Goal: Task Accomplishment & Management: Use online tool/utility

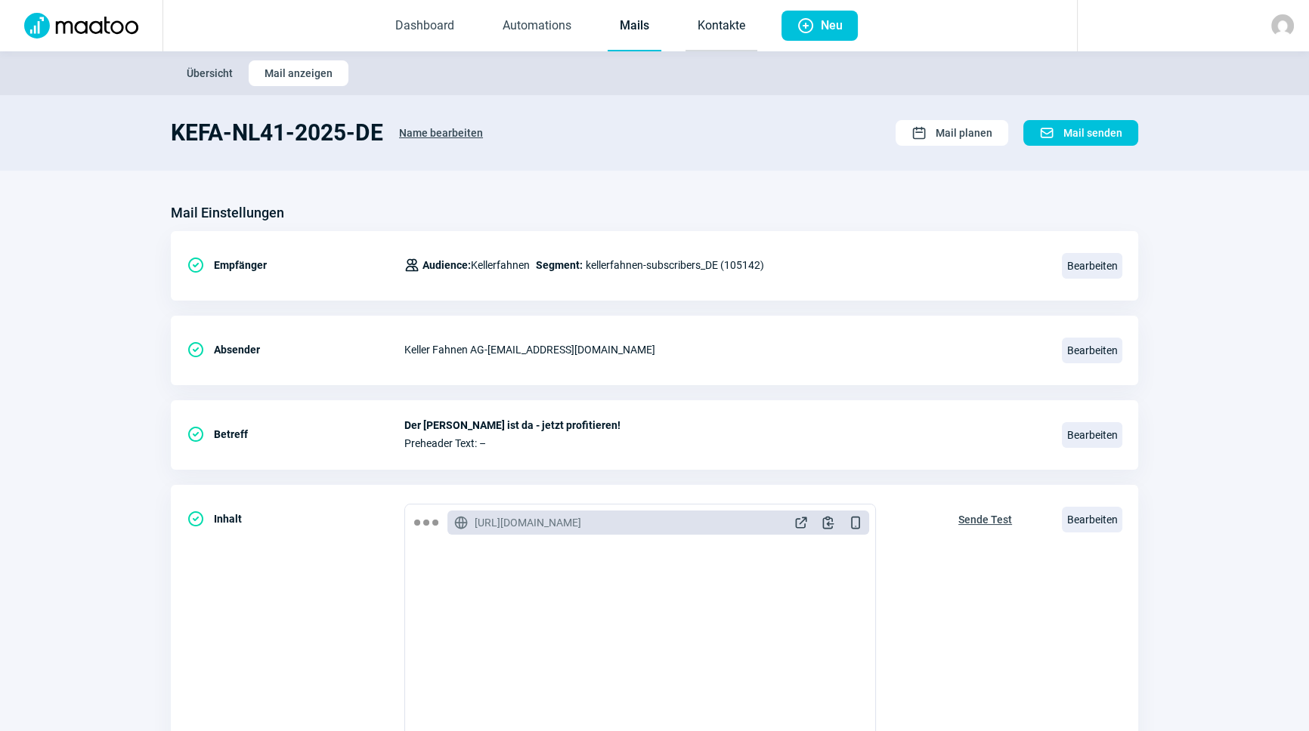
click at [700, 13] on link "Kontakte" at bounding box center [721, 27] width 72 height 50
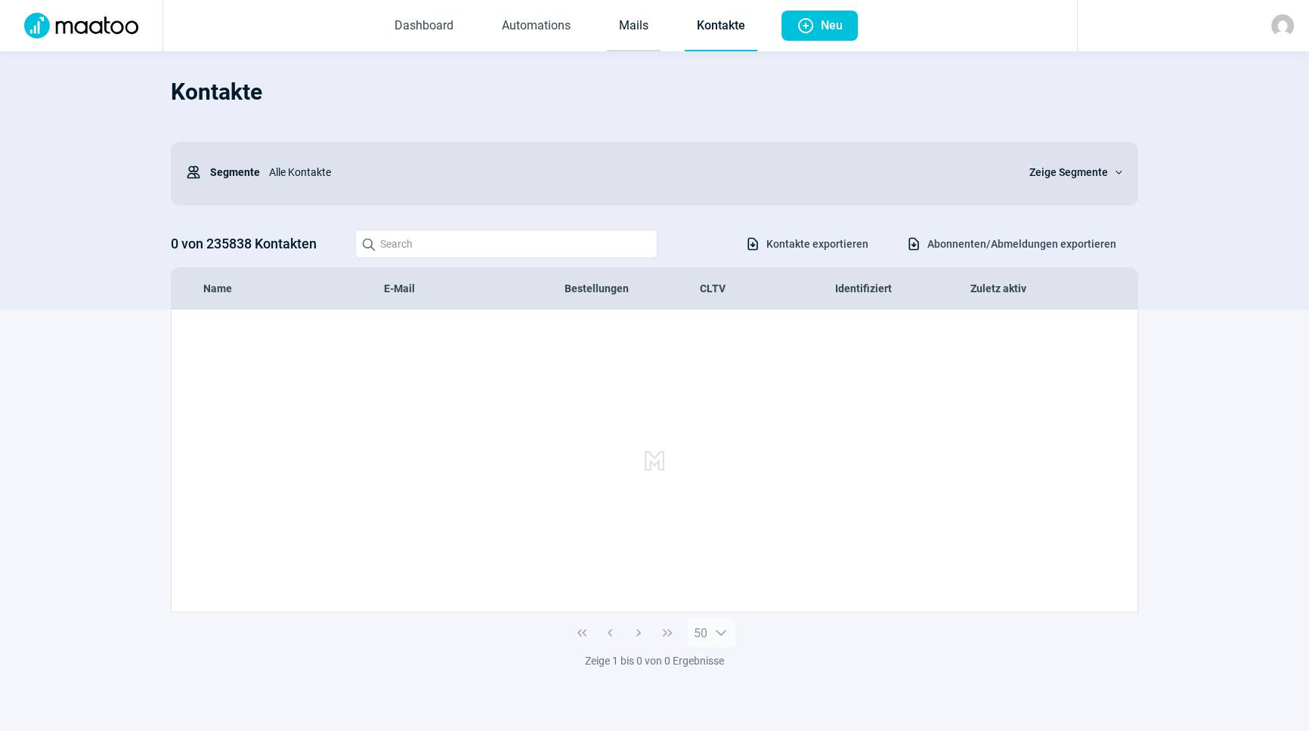
click at [642, 16] on link "Mails" at bounding box center [634, 27] width 54 height 50
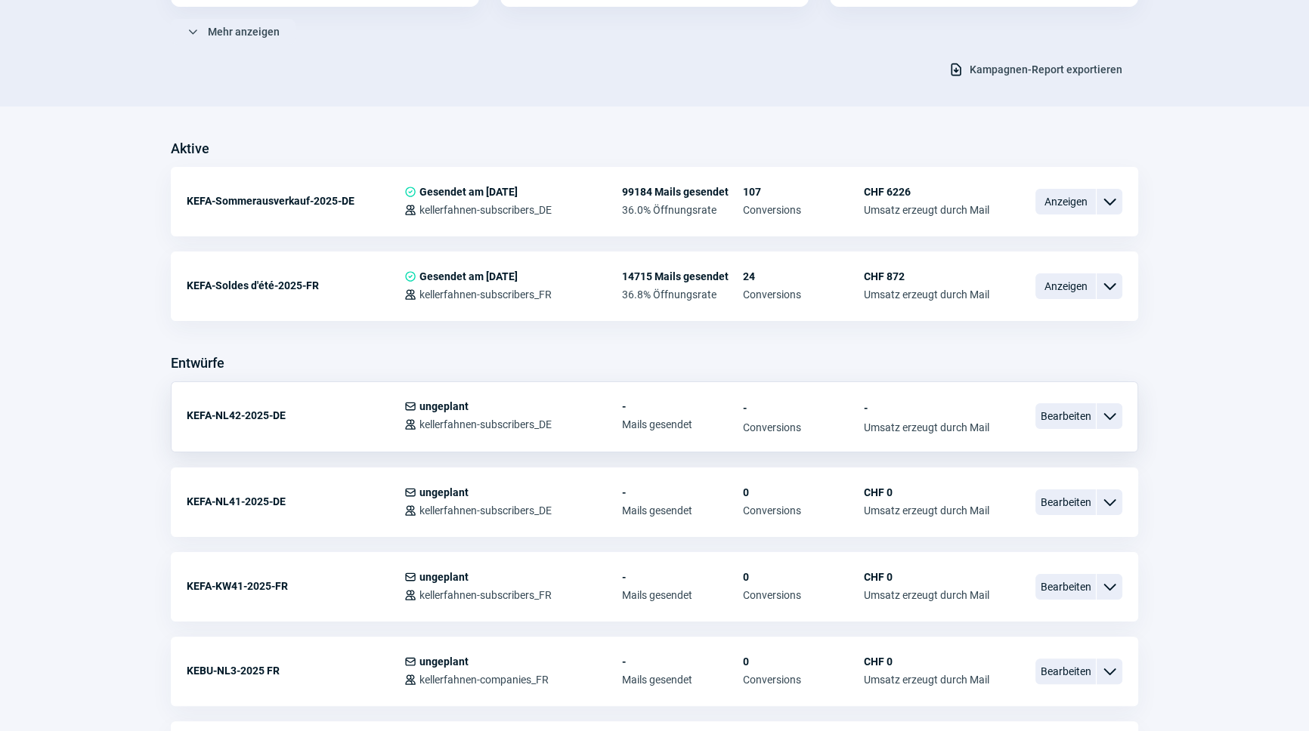
scroll to position [343, 0]
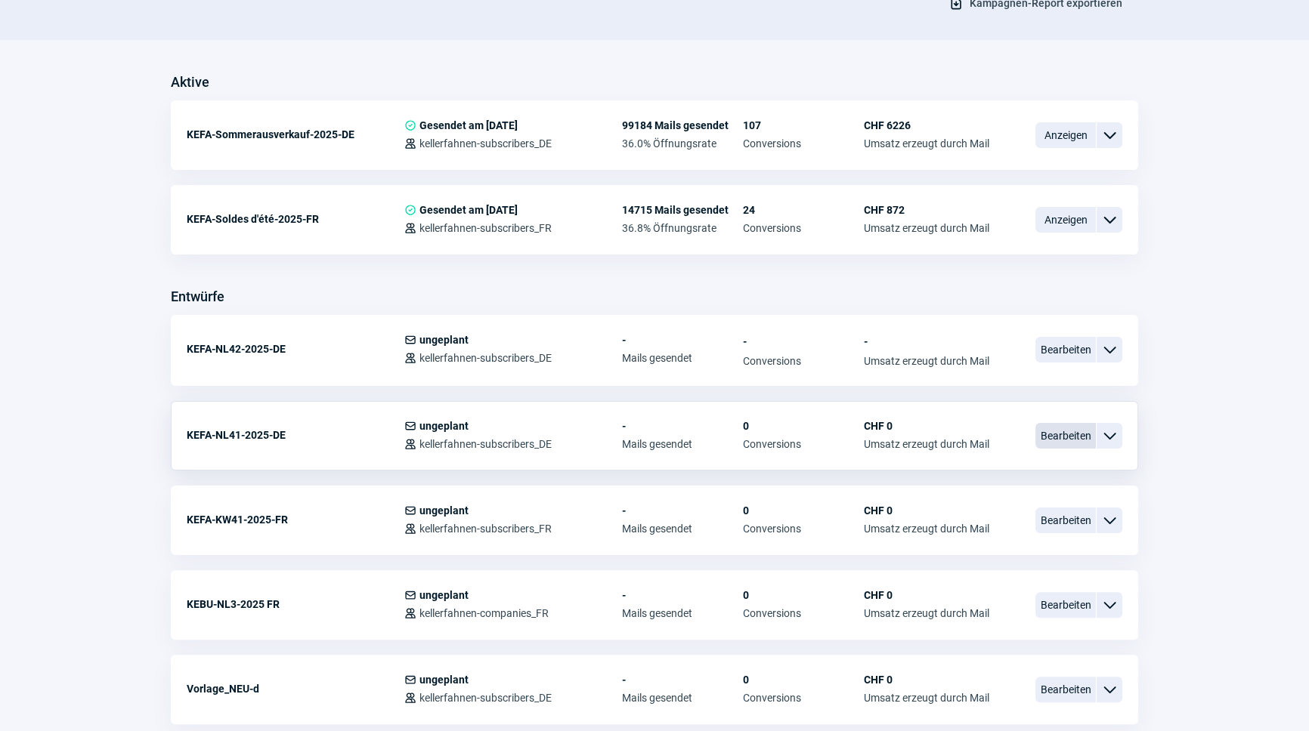
click at [1069, 438] on span "Bearbeiten" at bounding box center [1065, 436] width 60 height 26
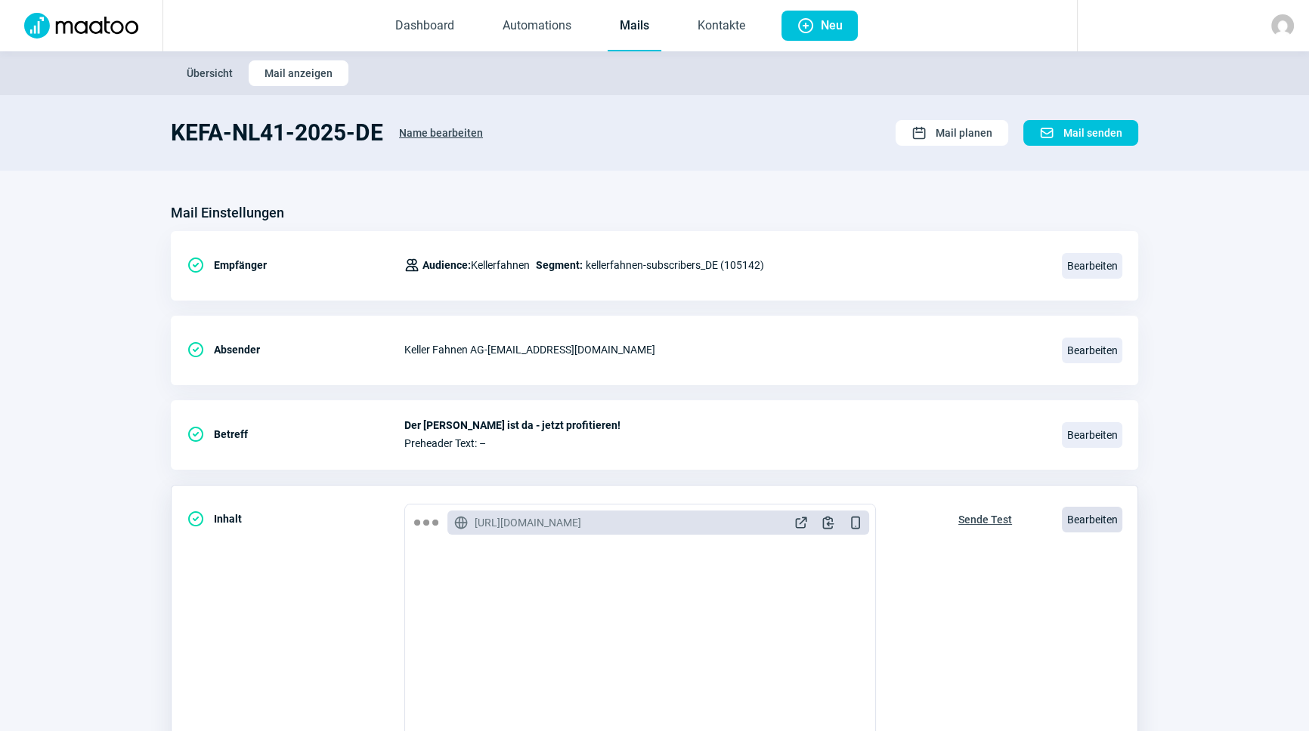
click at [1112, 519] on span "Bearbeiten" at bounding box center [1092, 520] width 60 height 26
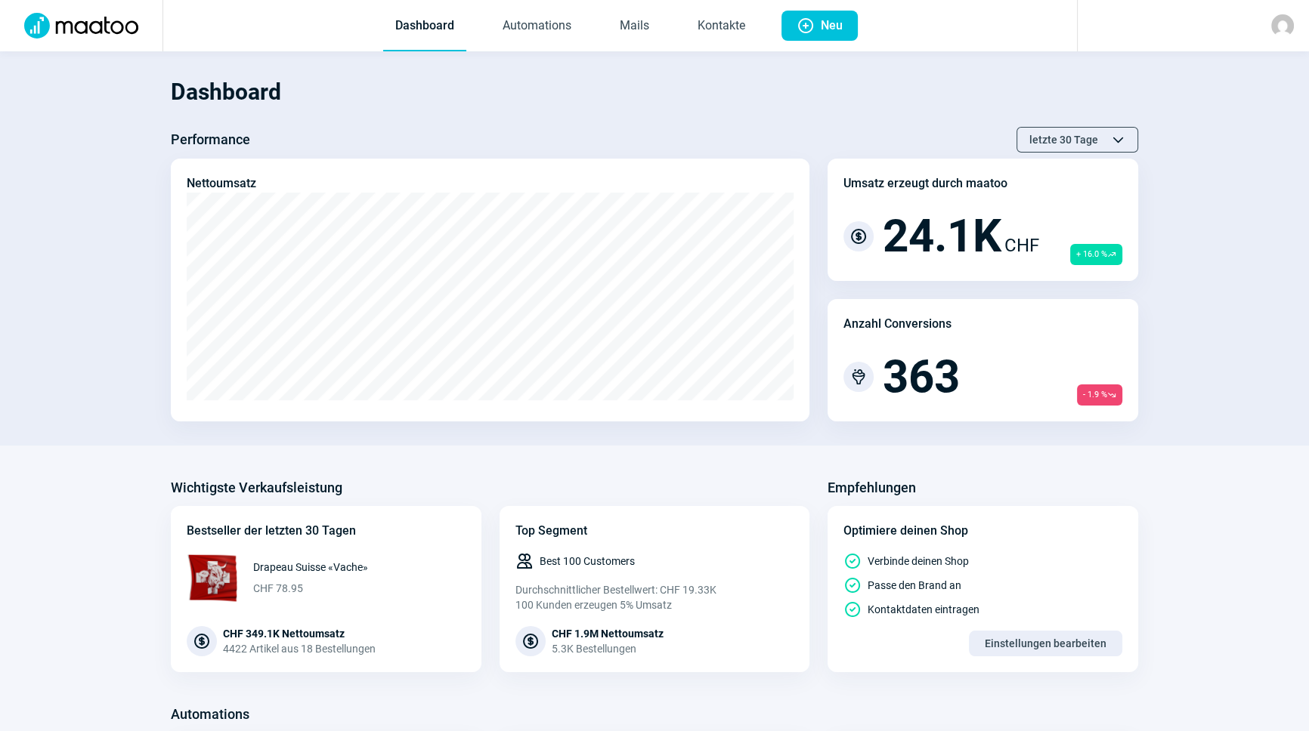
click at [855, 137] on div "Performance letzte 30 Tage ChevronUp icon ChevronDown icon" at bounding box center [654, 140] width 967 height 26
click at [634, 22] on link "Mails" at bounding box center [635, 27] width 54 height 50
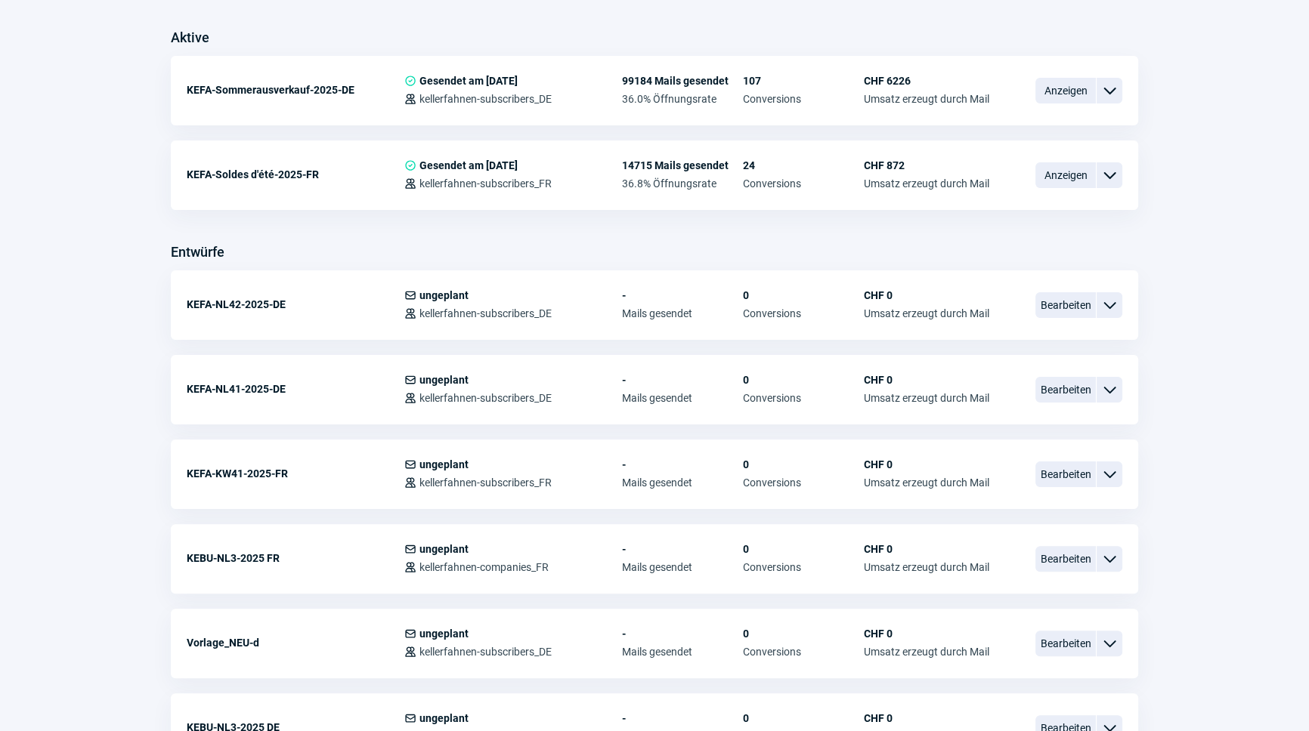
scroll to position [412, 0]
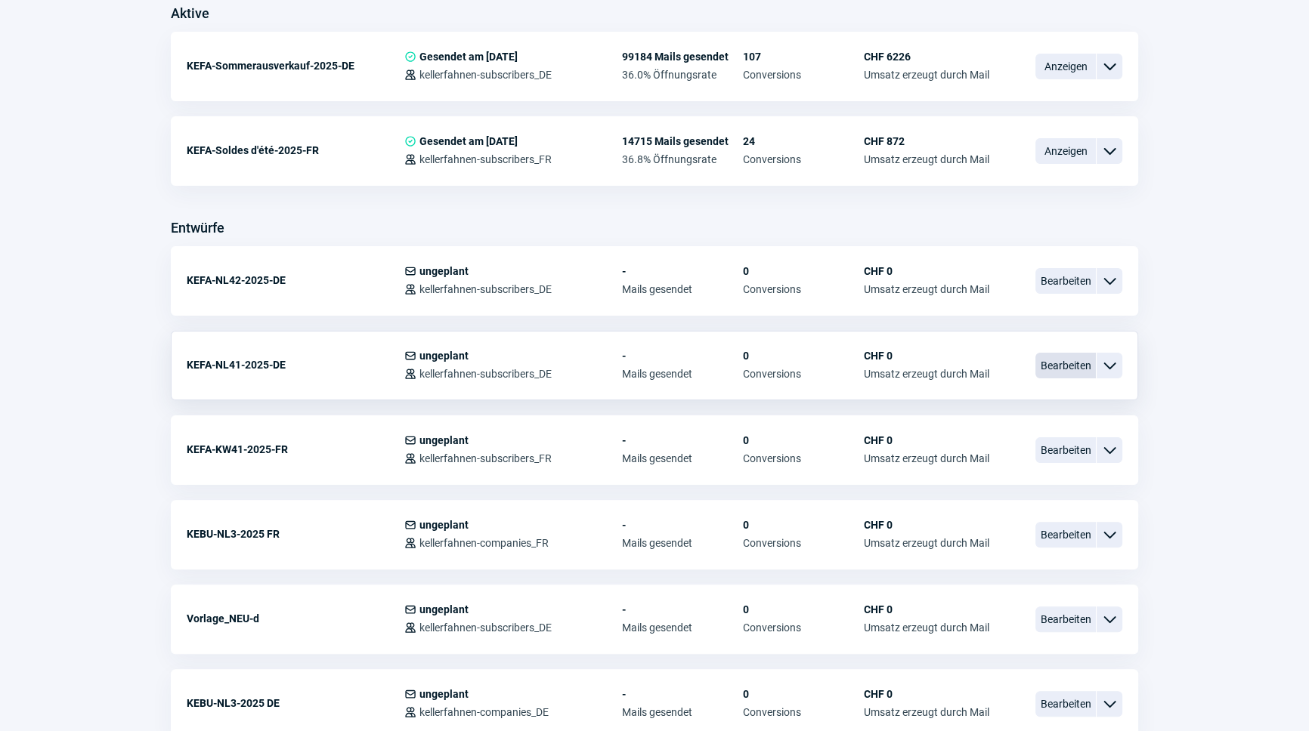
click at [1041, 359] on span "Bearbeiten" at bounding box center [1065, 366] width 60 height 26
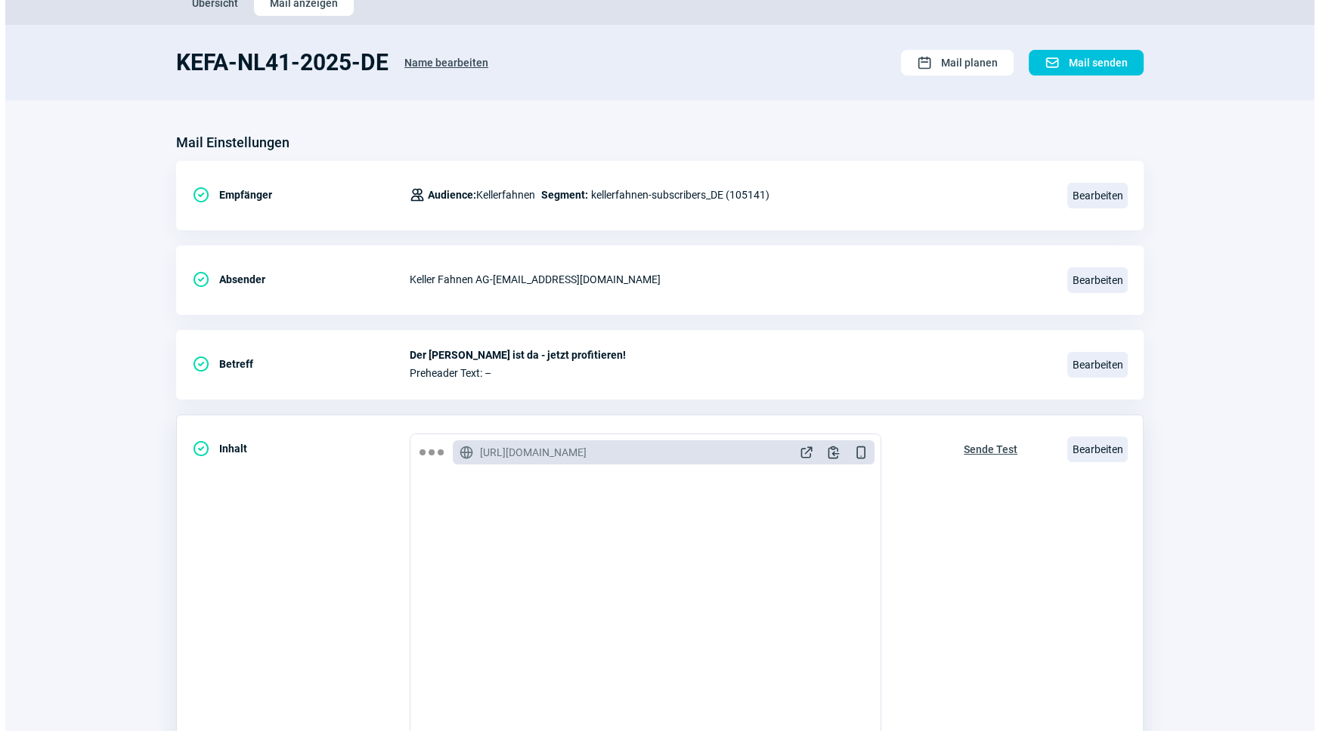
scroll to position [137, 0]
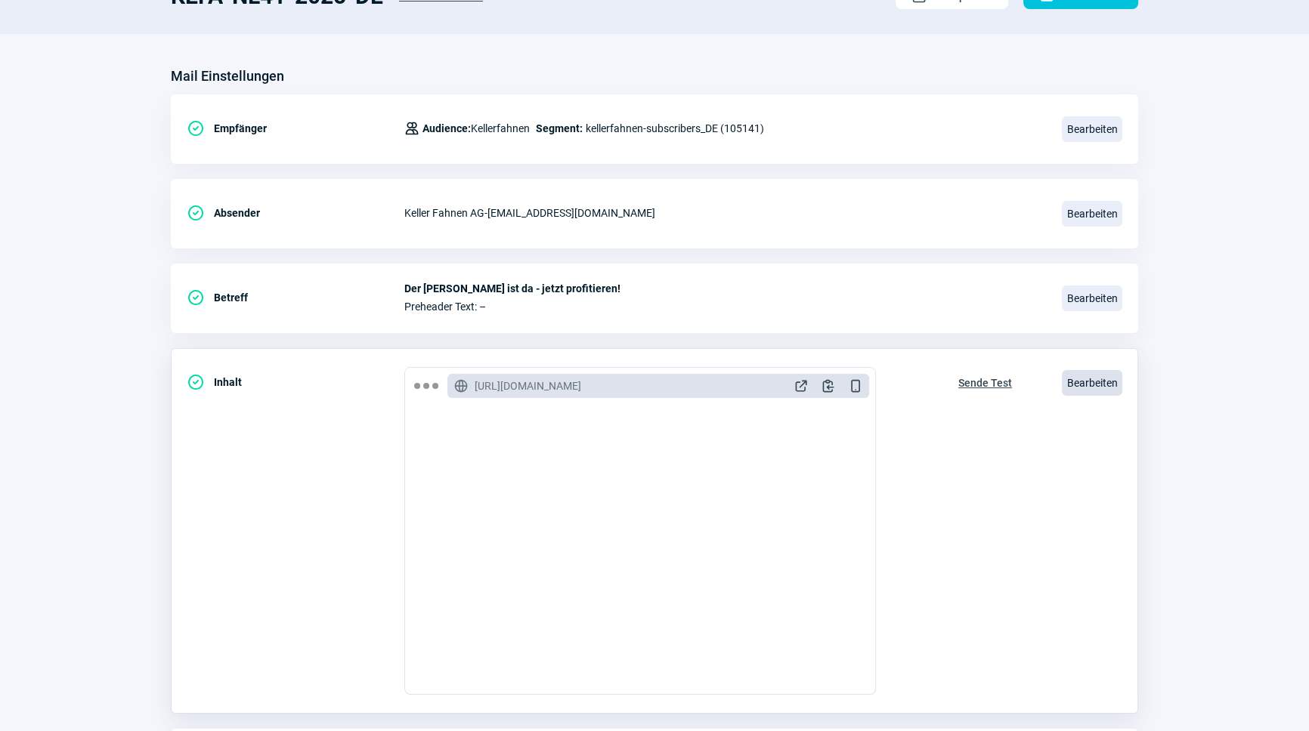
click at [1088, 373] on span "Bearbeiten" at bounding box center [1092, 383] width 60 height 26
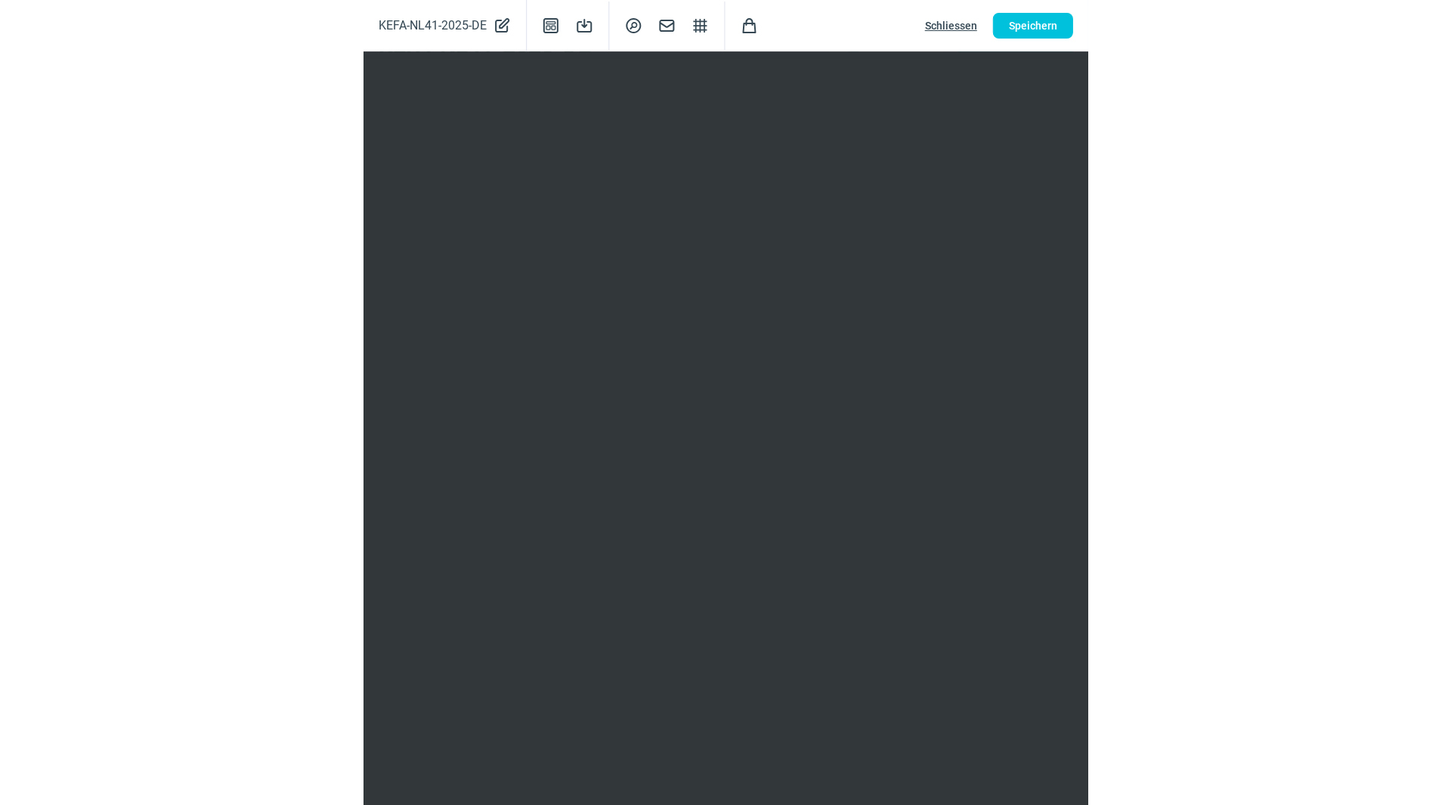
scroll to position [88, 0]
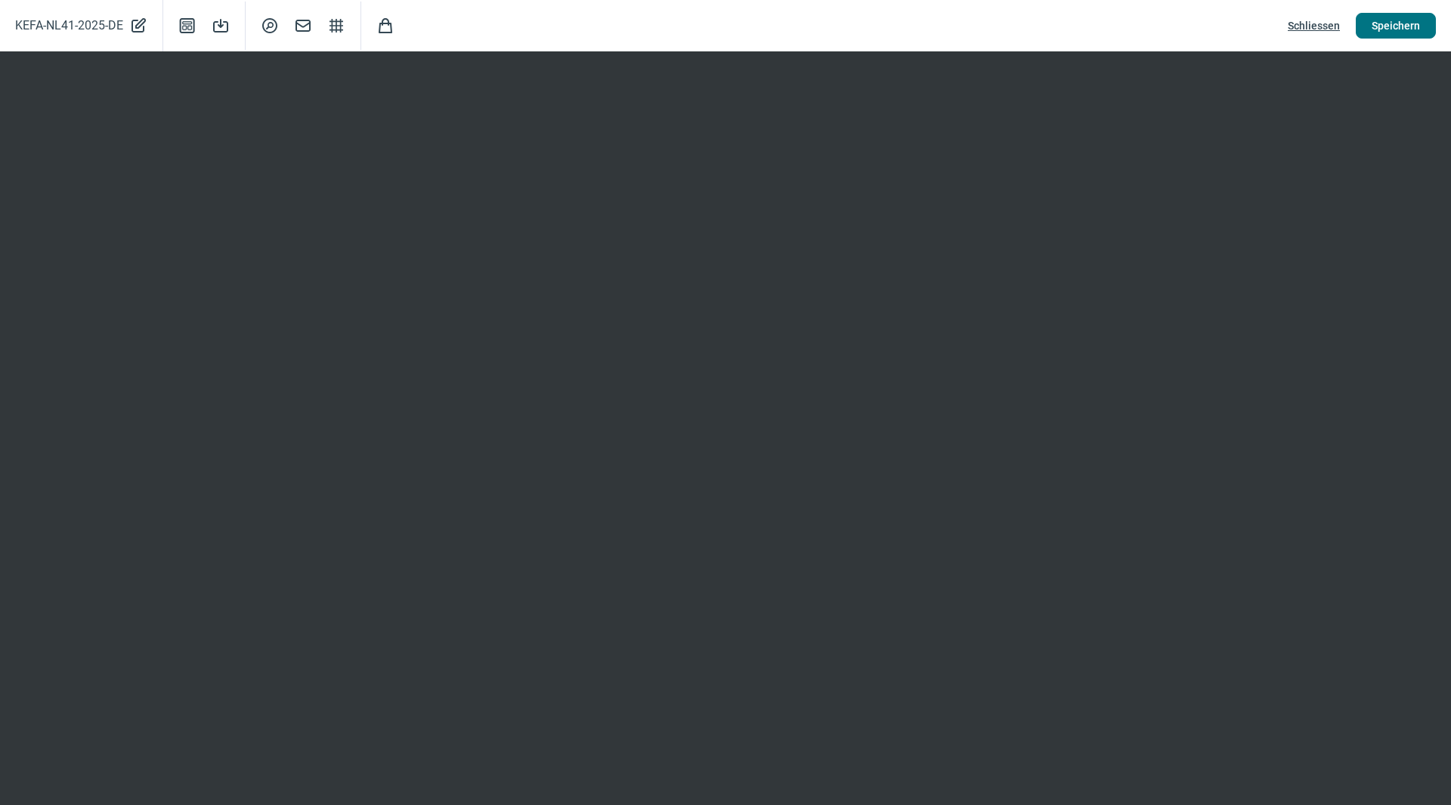
click at [1318, 22] on span "Speichern" at bounding box center [1396, 26] width 48 height 24
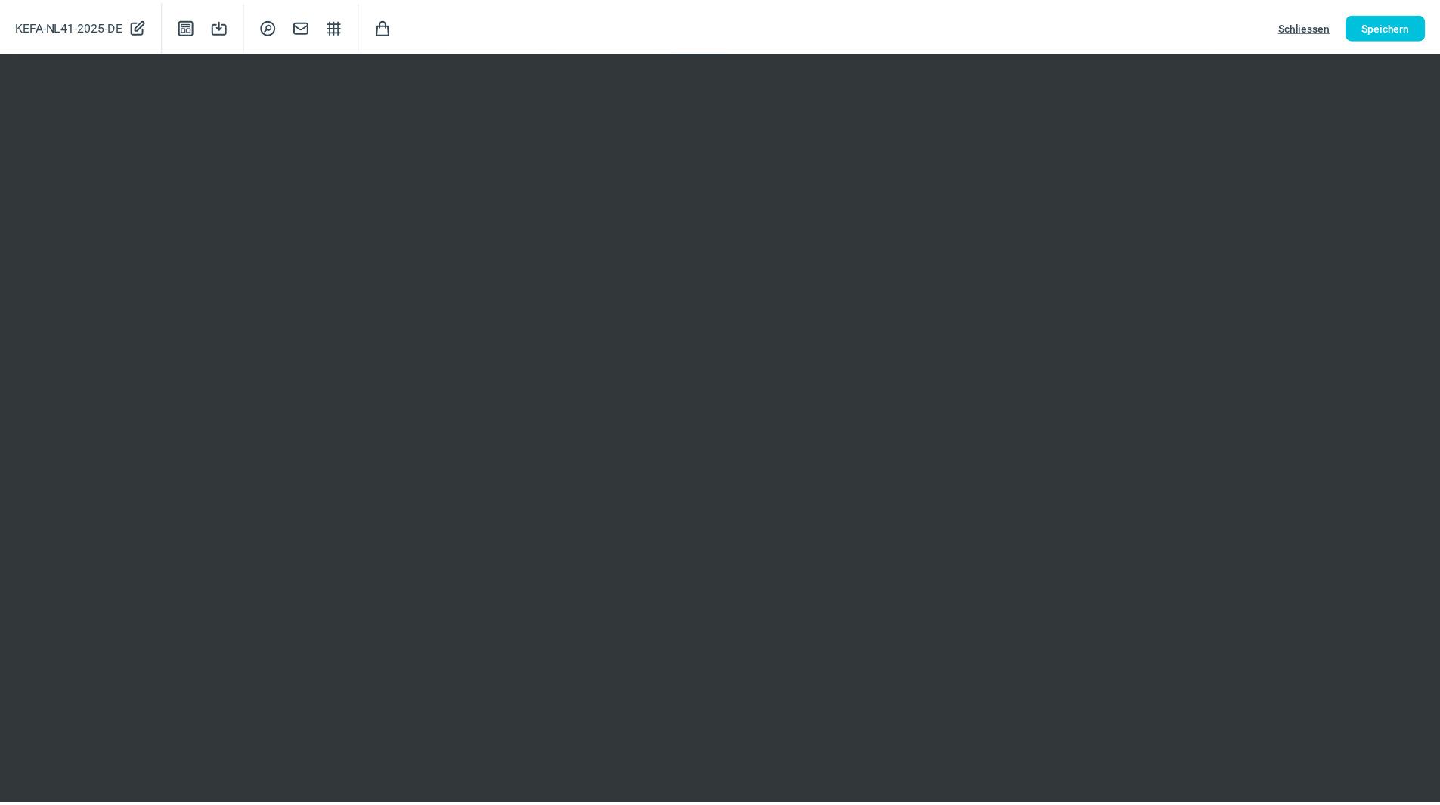
scroll to position [0, 0]
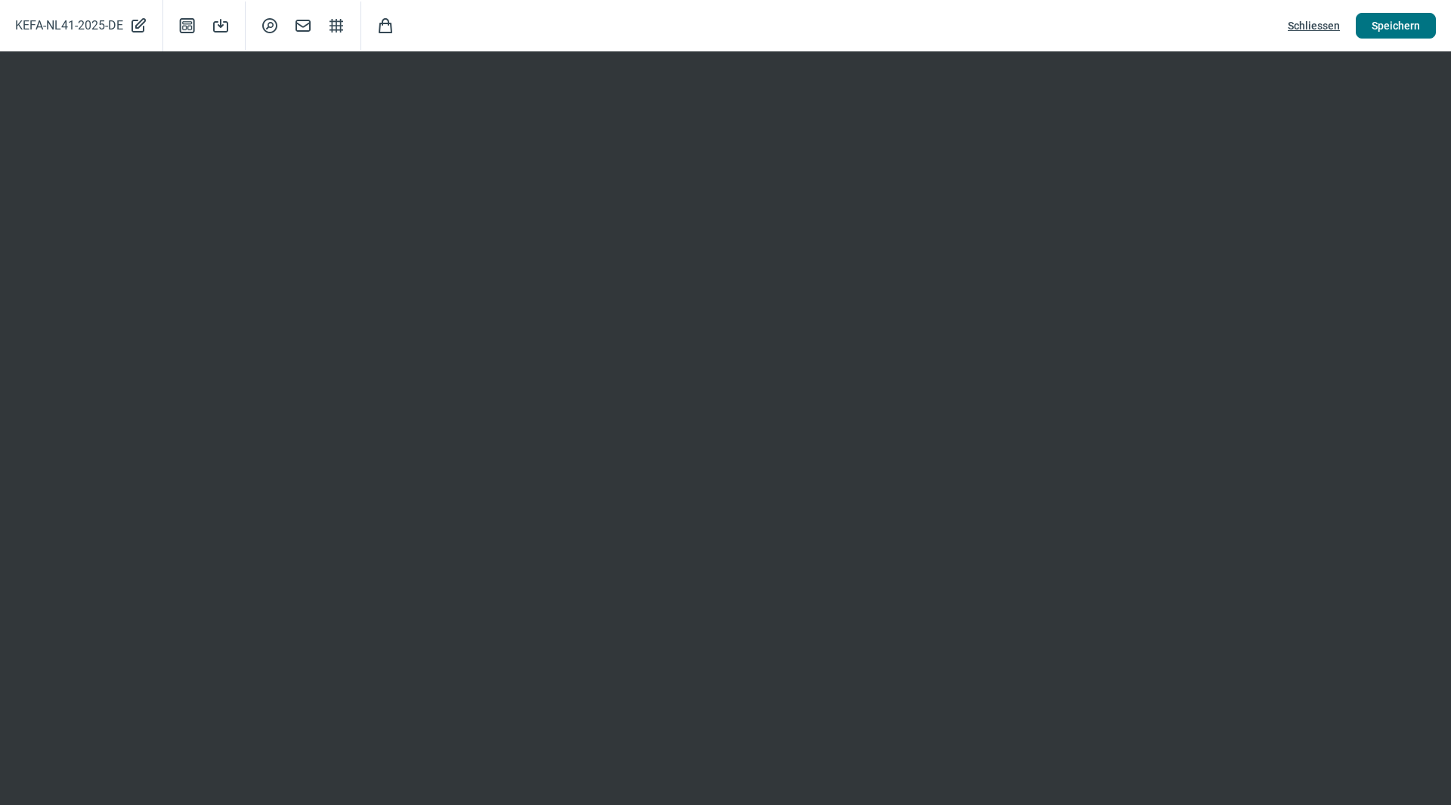
click at [1318, 26] on span "Speichern" at bounding box center [1396, 26] width 48 height 24
click at [1318, 24] on span "Speichern" at bounding box center [1396, 26] width 48 height 24
click at [1318, 26] on span "Speichern" at bounding box center [1396, 26] width 48 height 24
click at [1311, 26] on span "Schliessen" at bounding box center [1314, 26] width 52 height 24
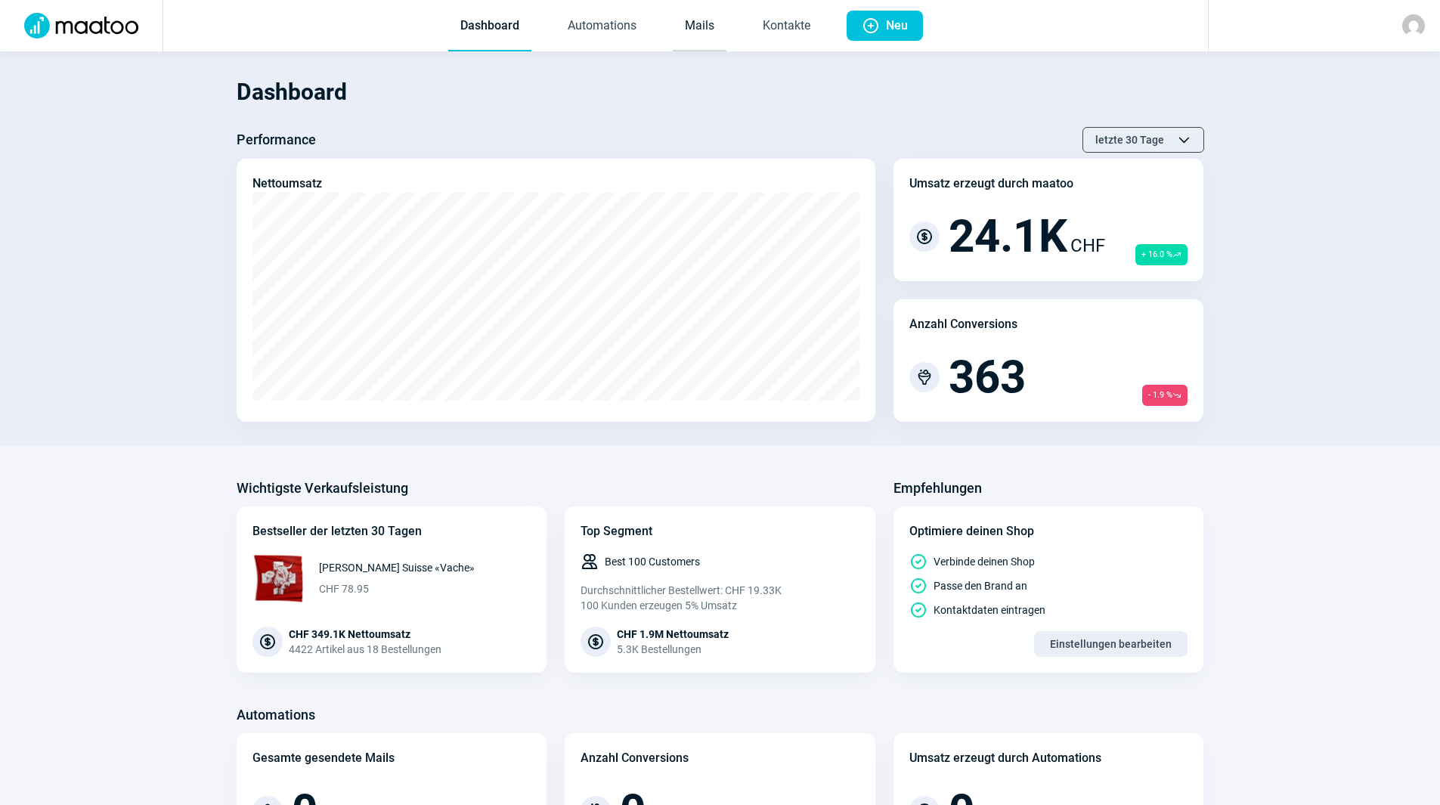
click at [700, 24] on link "Mails" at bounding box center [700, 27] width 54 height 50
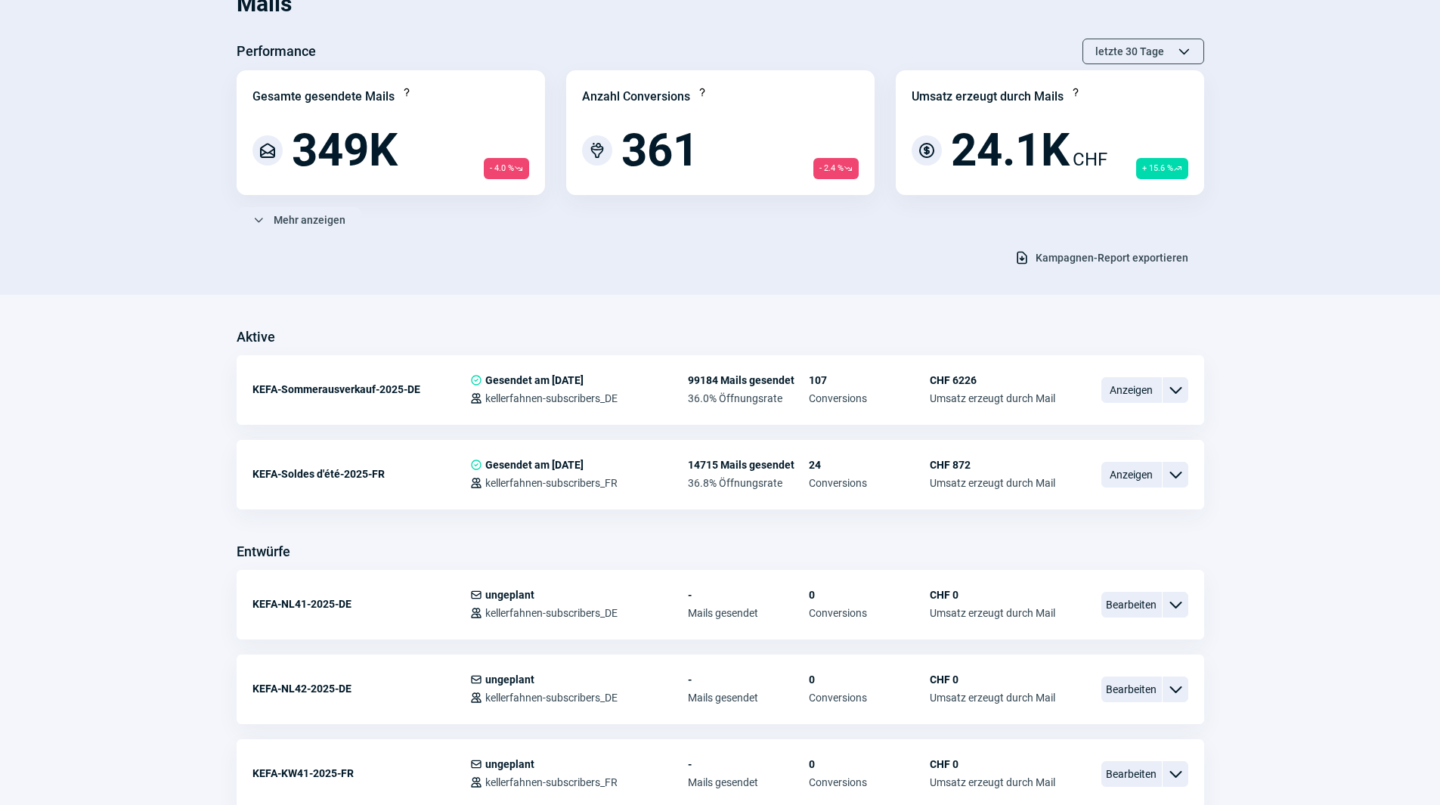
scroll to position [302, 0]
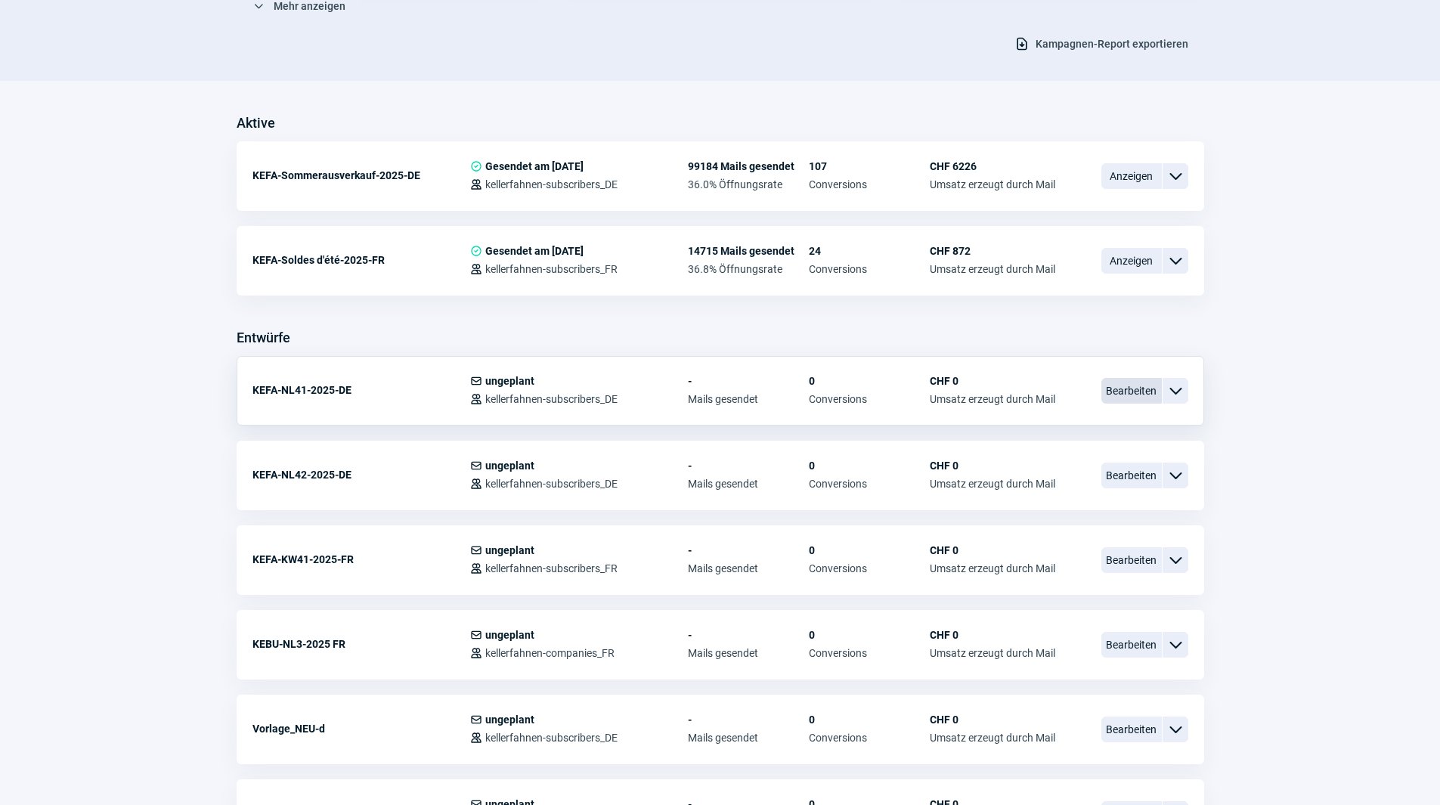
click at [1135, 394] on span "Bearbeiten" at bounding box center [1131, 391] width 60 height 26
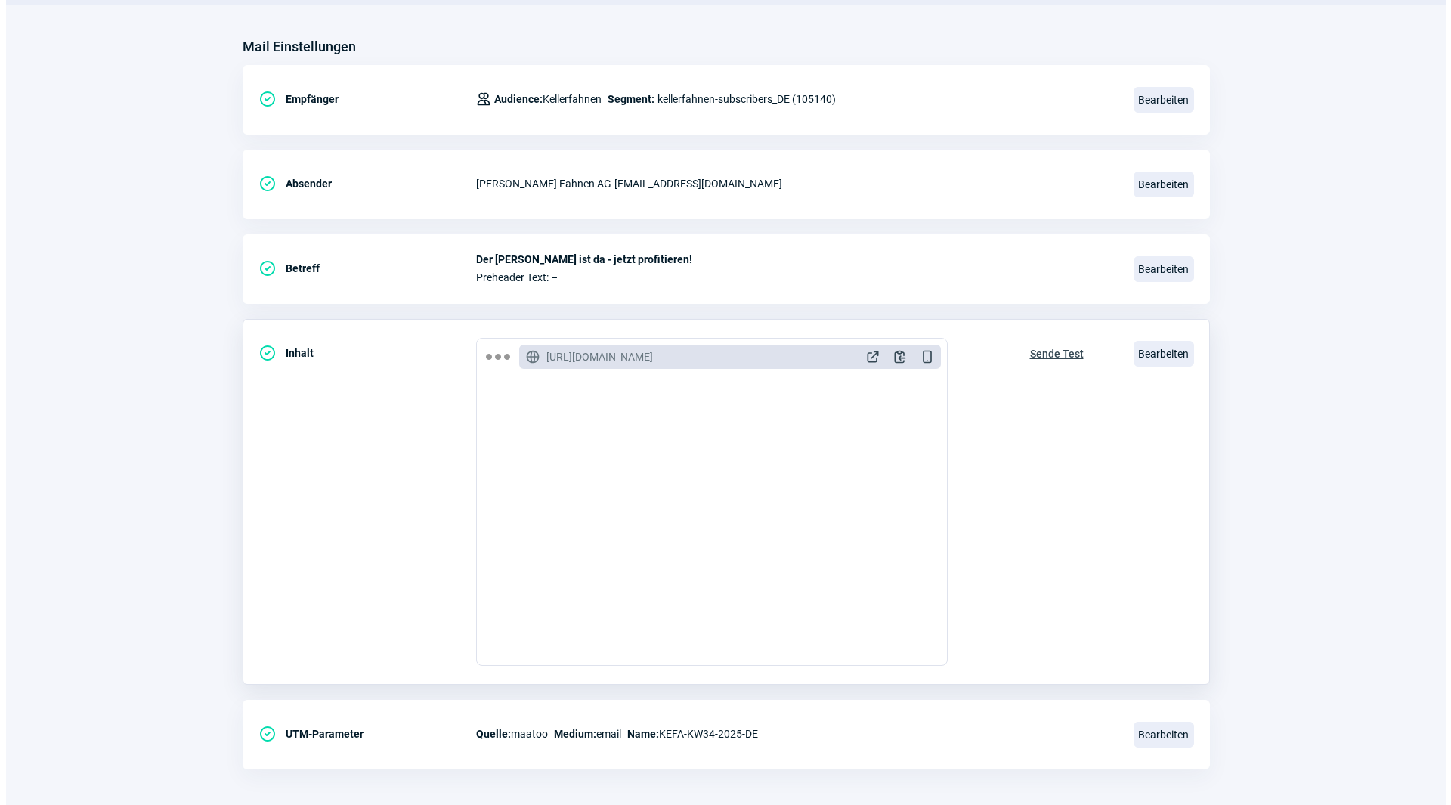
scroll to position [176, 0]
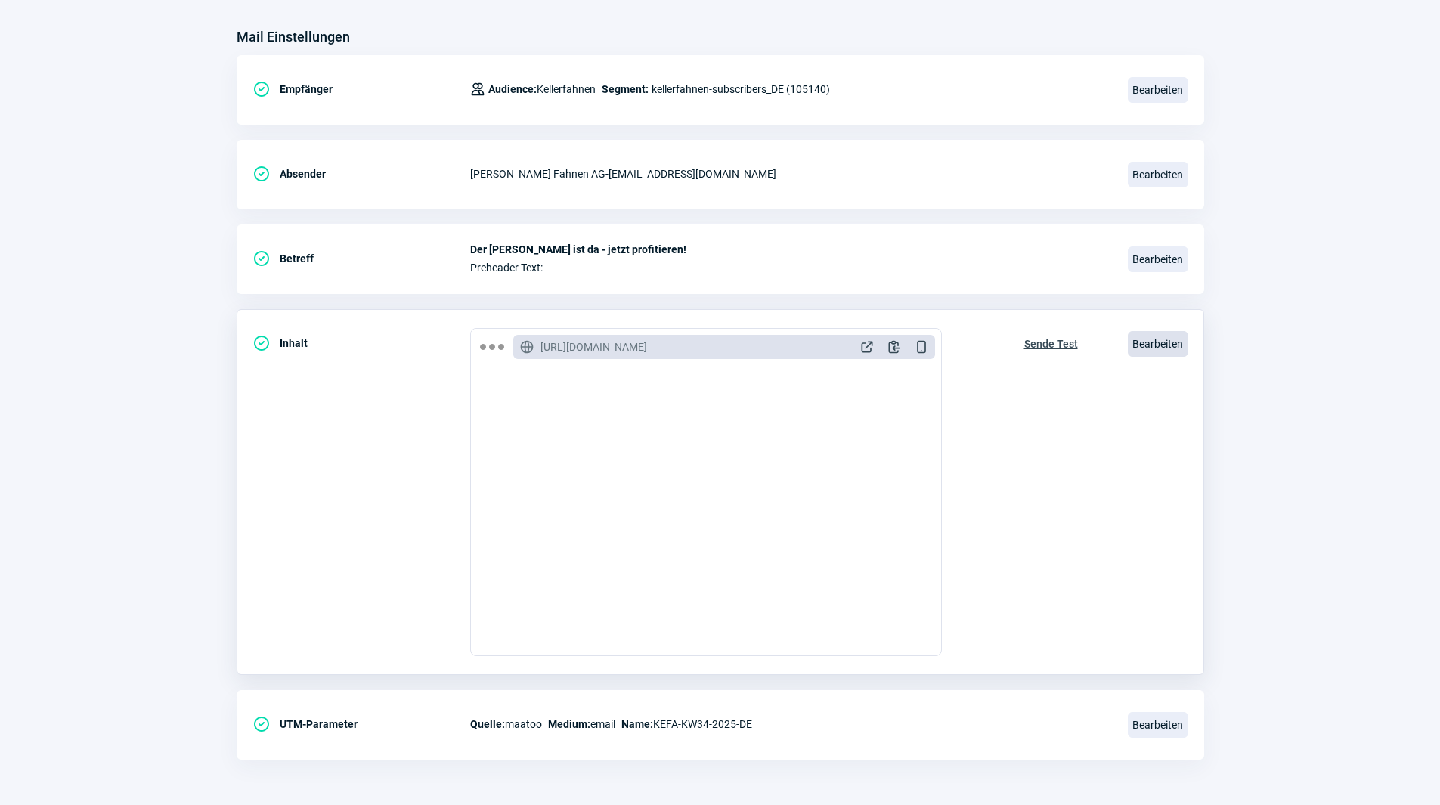
click at [1137, 350] on span "Bearbeiten" at bounding box center [1157, 344] width 60 height 26
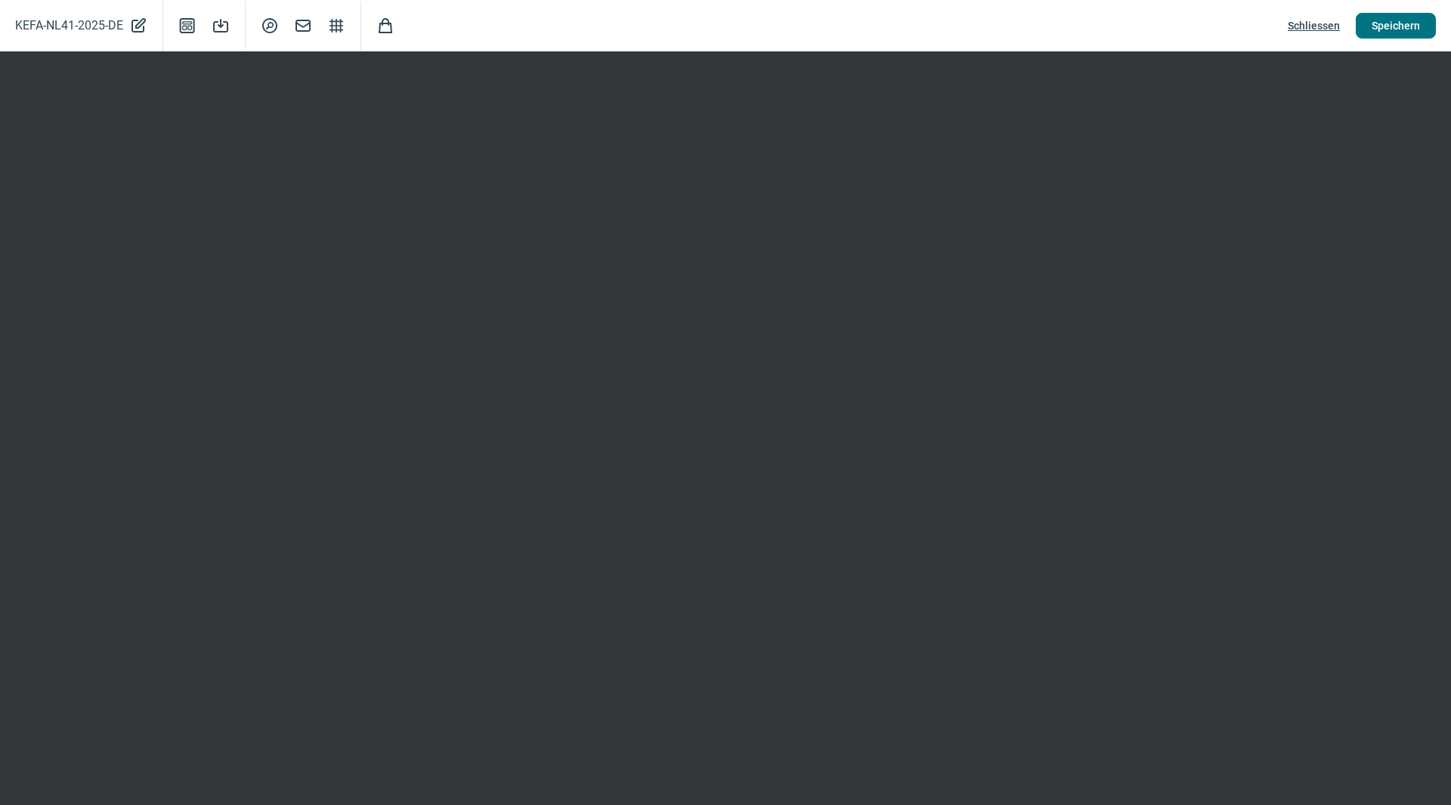
click at [1400, 28] on span "Speichern" at bounding box center [1396, 26] width 48 height 24
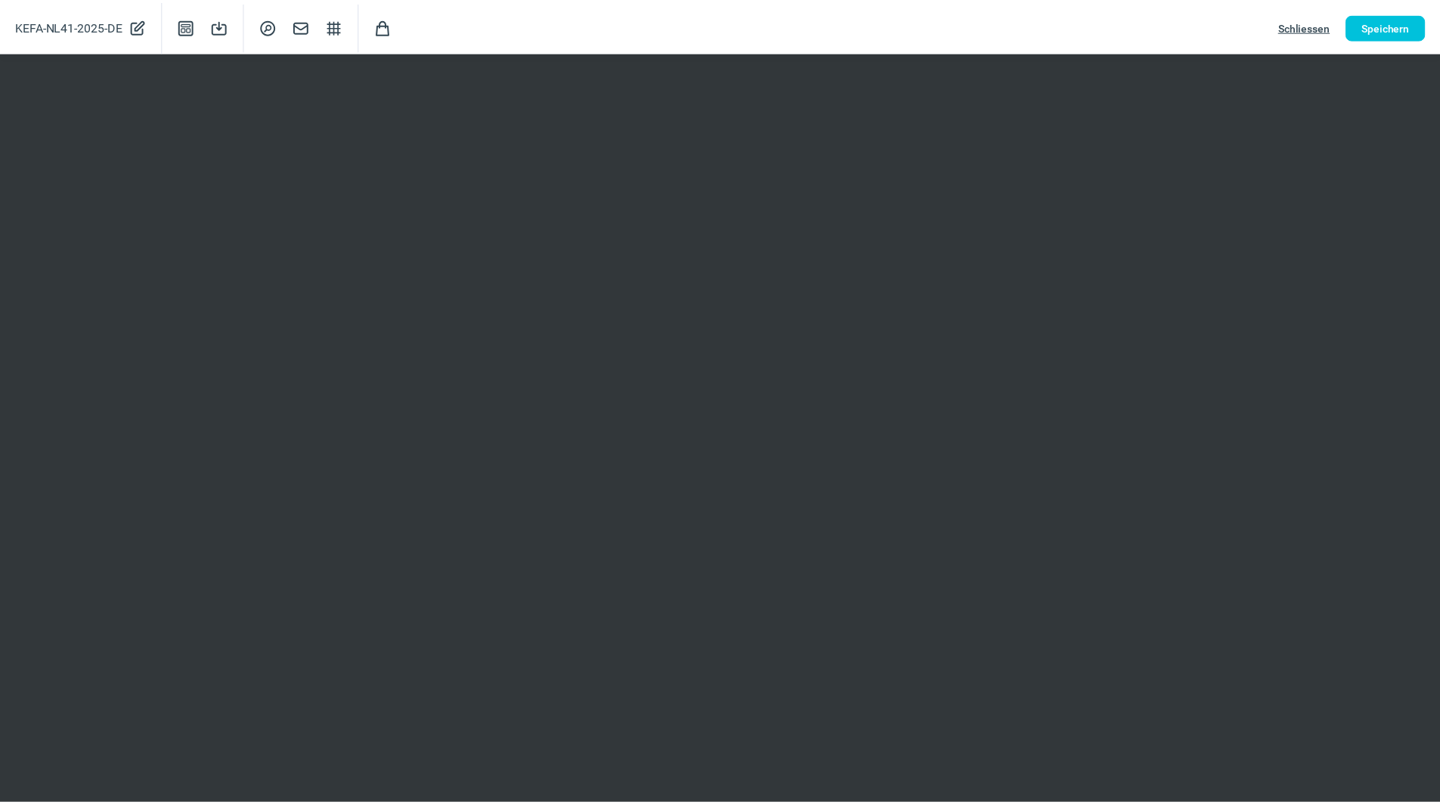
scroll to position [0, 0]
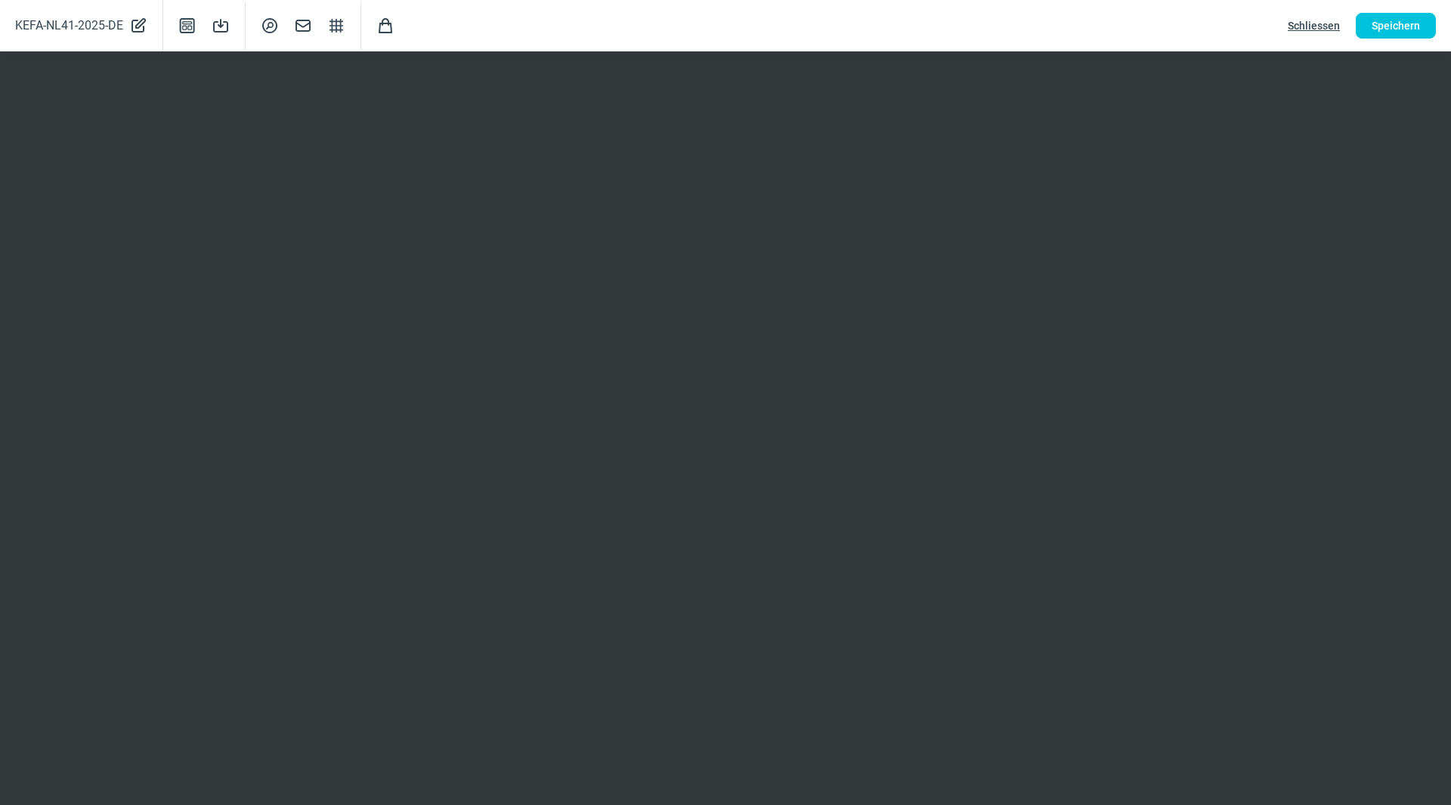
click at [1309, 30] on span "Schliessen" at bounding box center [1314, 26] width 52 height 24
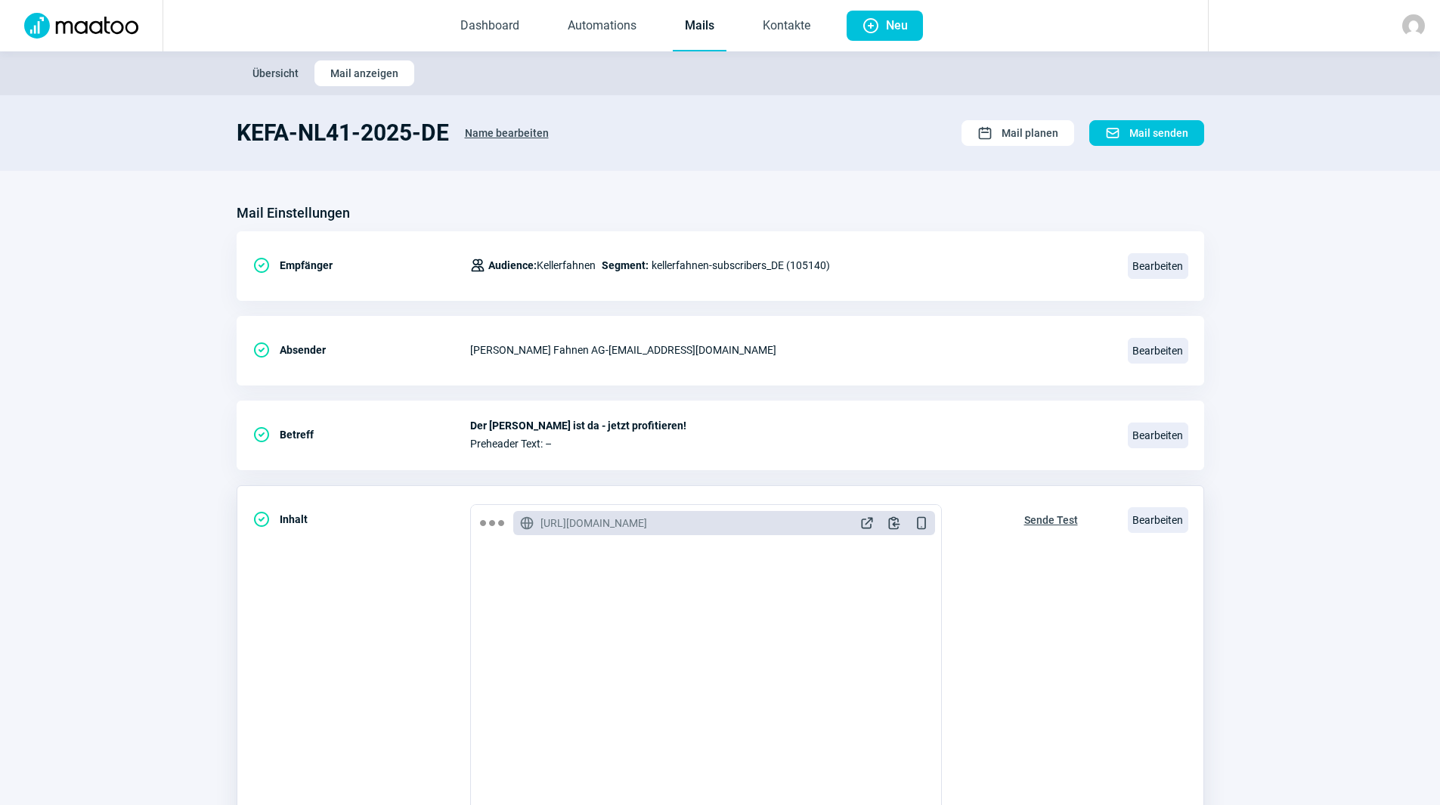
scroll to position [76, 0]
click at [1049, 523] on span "Sende Test" at bounding box center [1051, 520] width 54 height 24
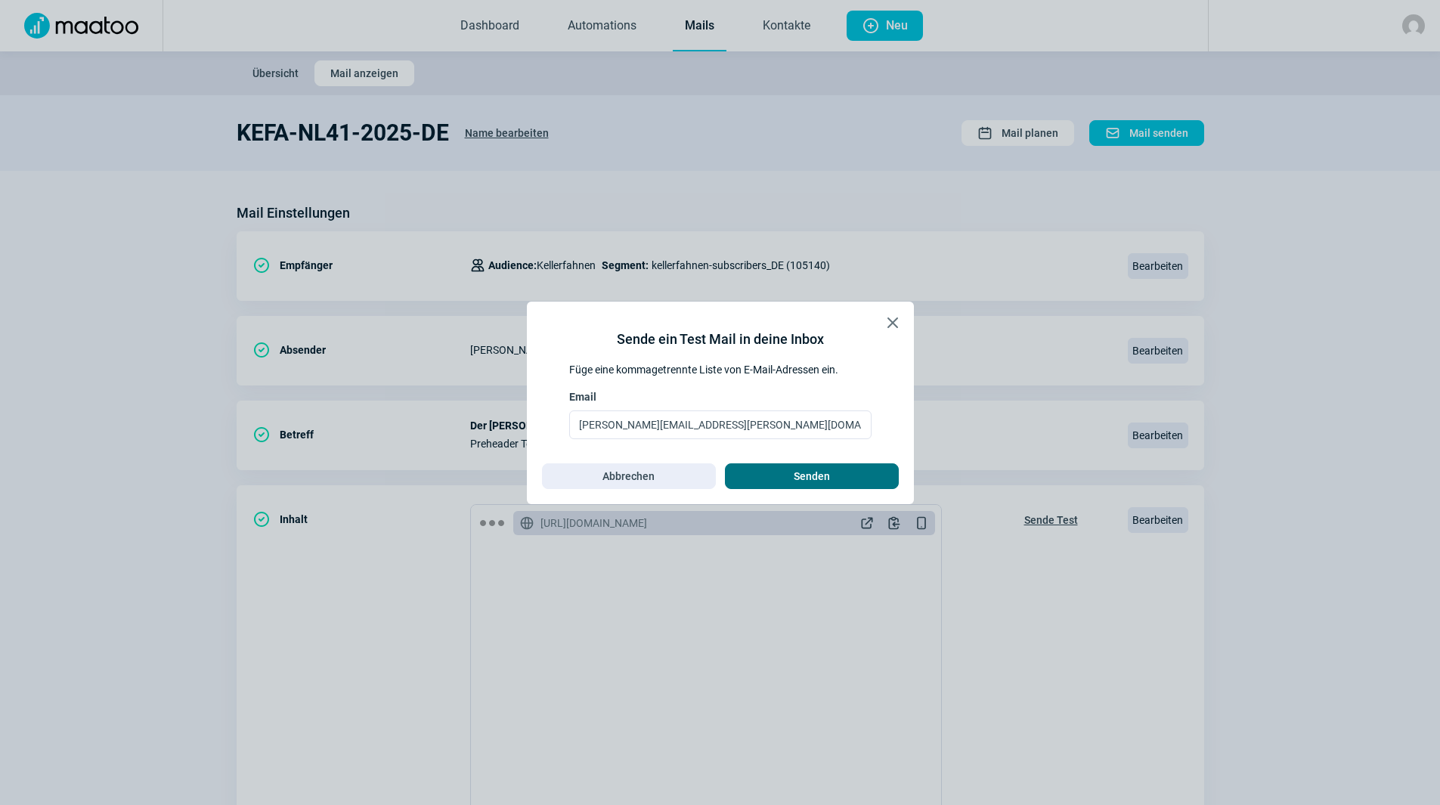
click at [828, 474] on span "Senden" at bounding box center [811, 476] width 36 height 24
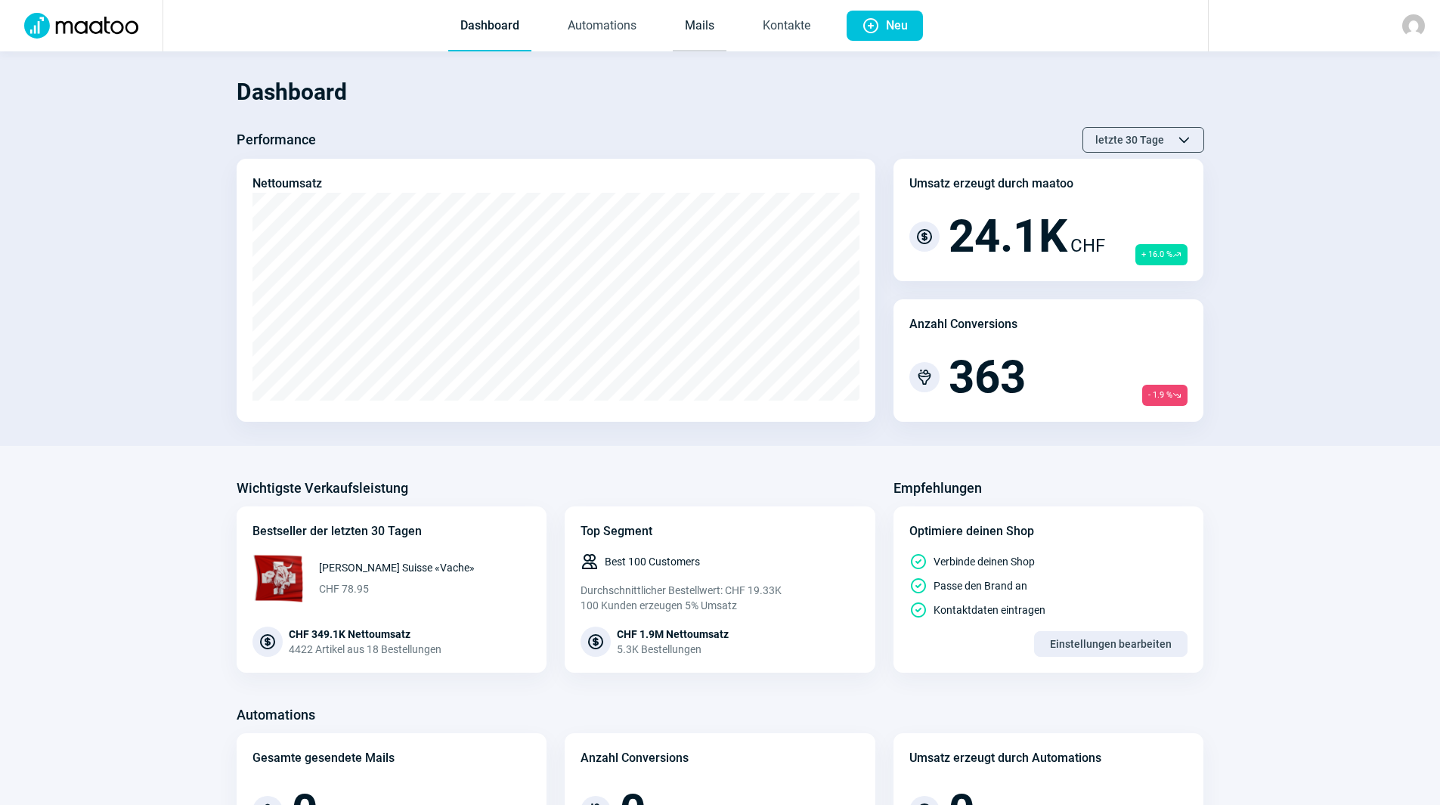
click at [704, 31] on link "Mails" at bounding box center [700, 27] width 54 height 50
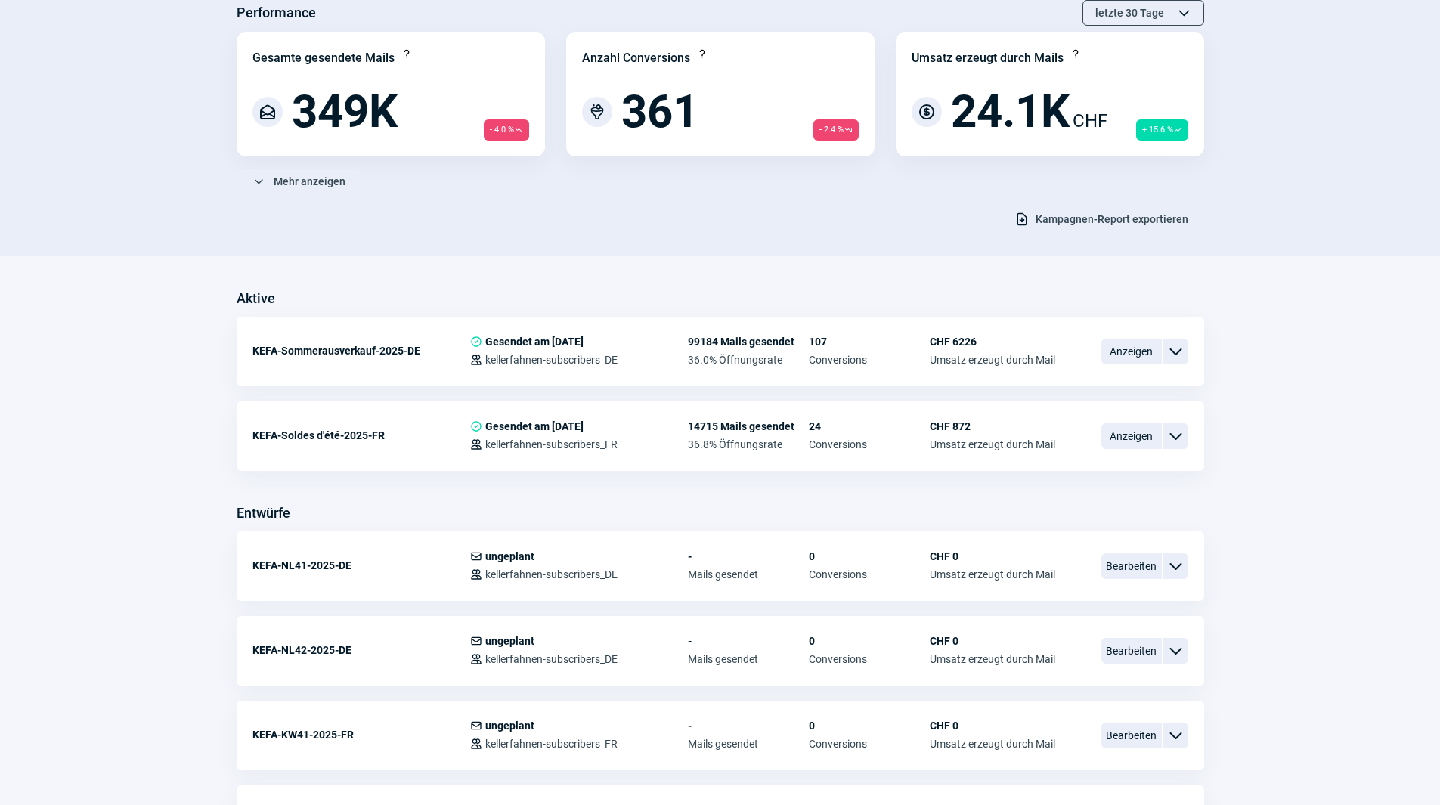
scroll to position [151, 0]
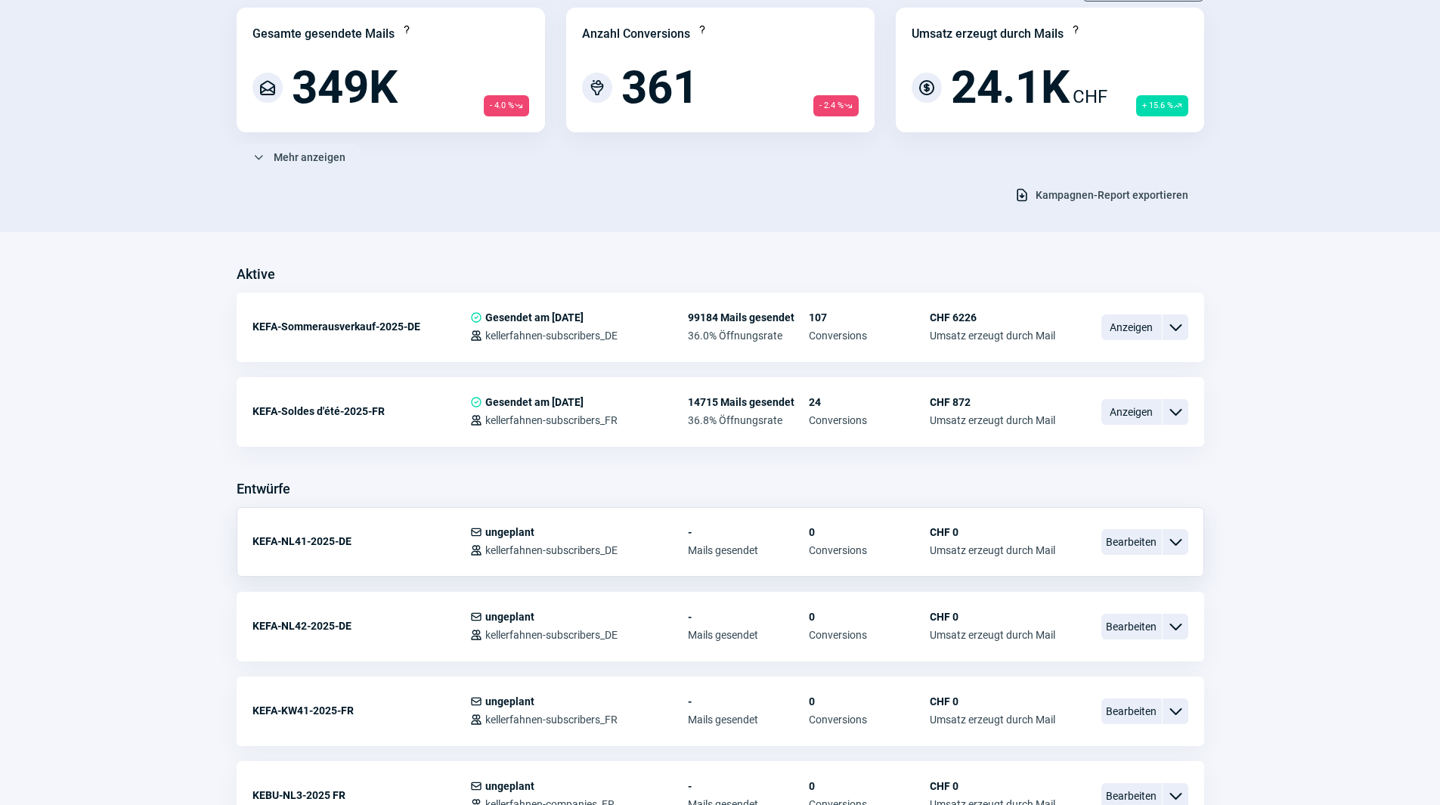
click at [356, 526] on div "KEFA-NL41-2025-DE" at bounding box center [361, 541] width 218 height 30
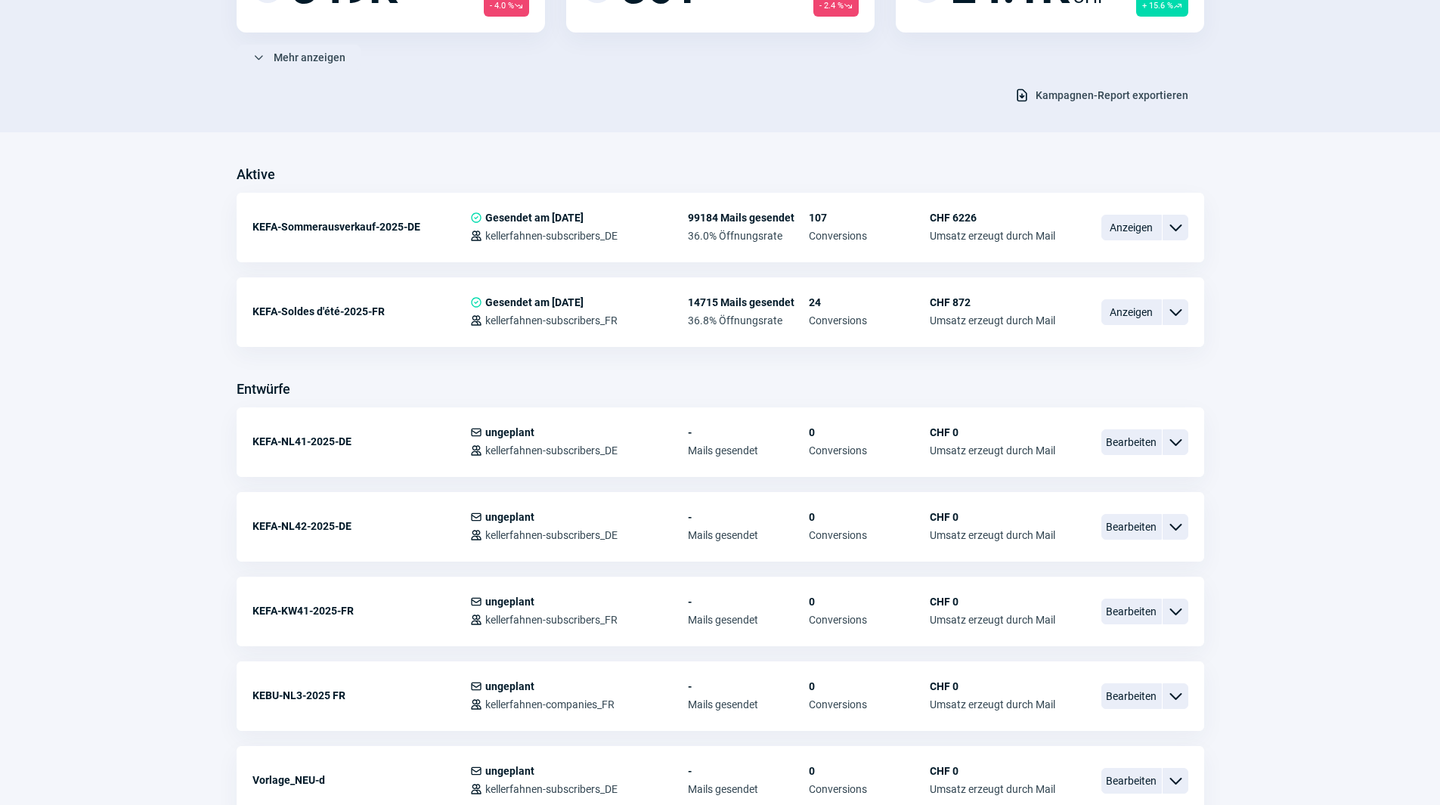
scroll to position [529, 0]
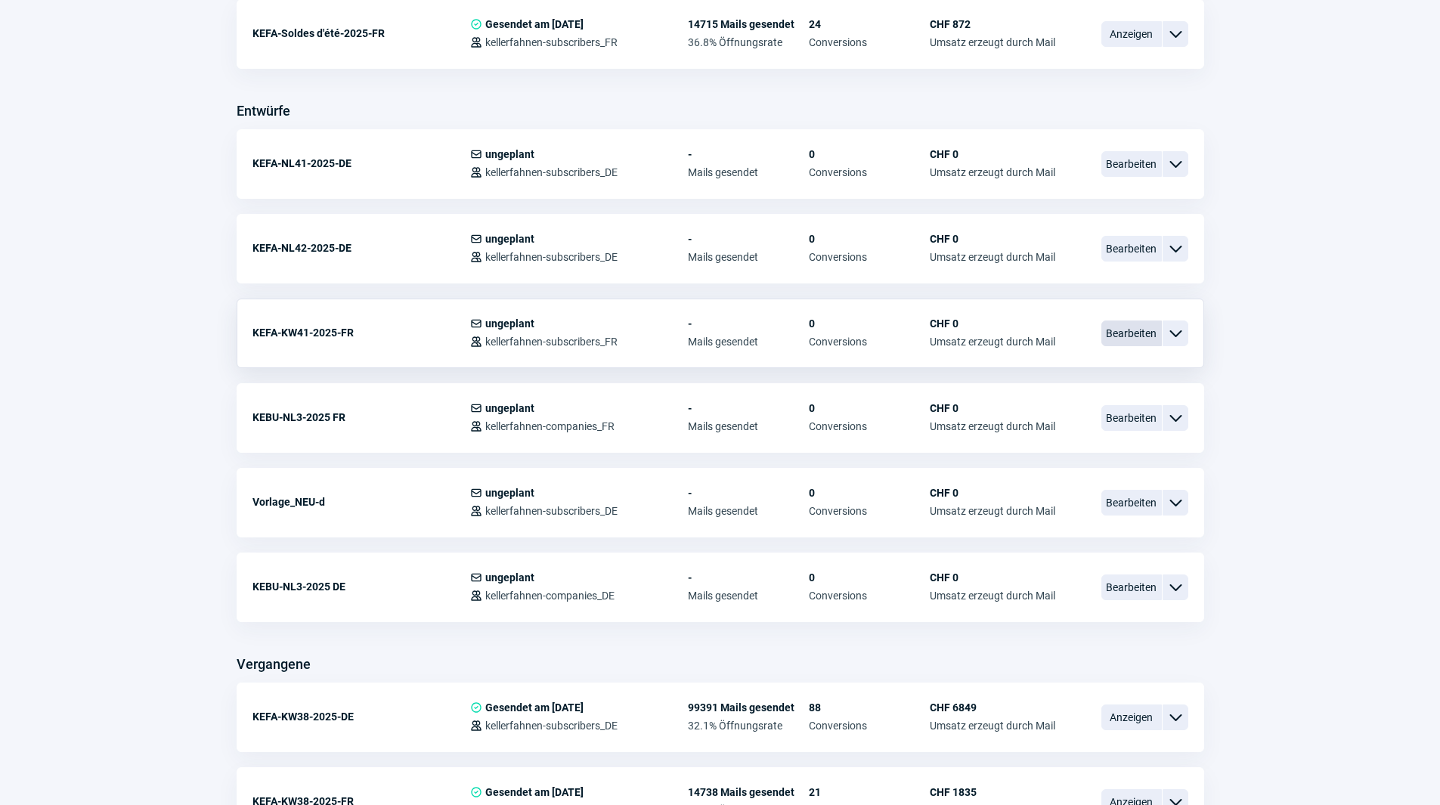
click at [1140, 337] on span "Bearbeiten" at bounding box center [1131, 333] width 60 height 26
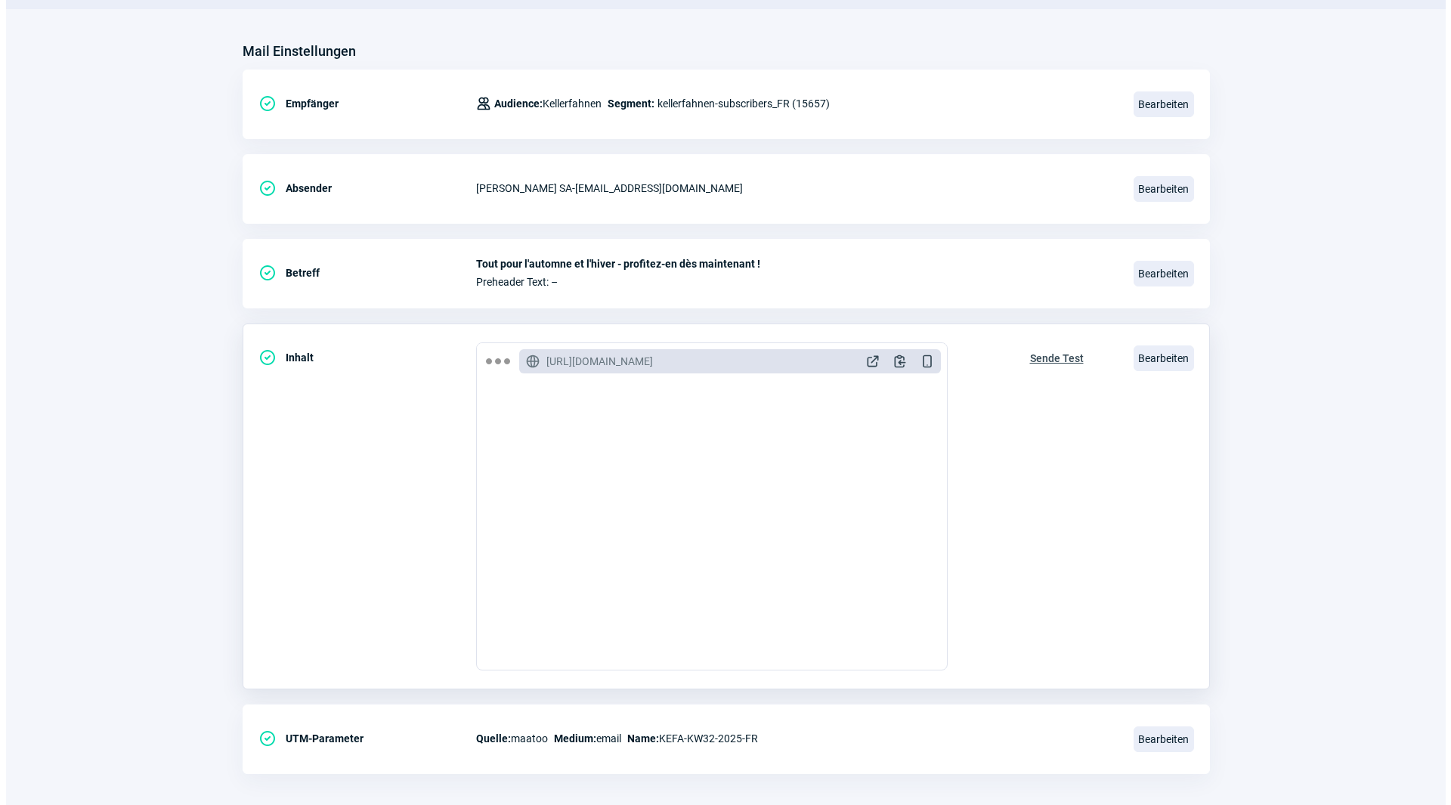
scroll to position [176, 0]
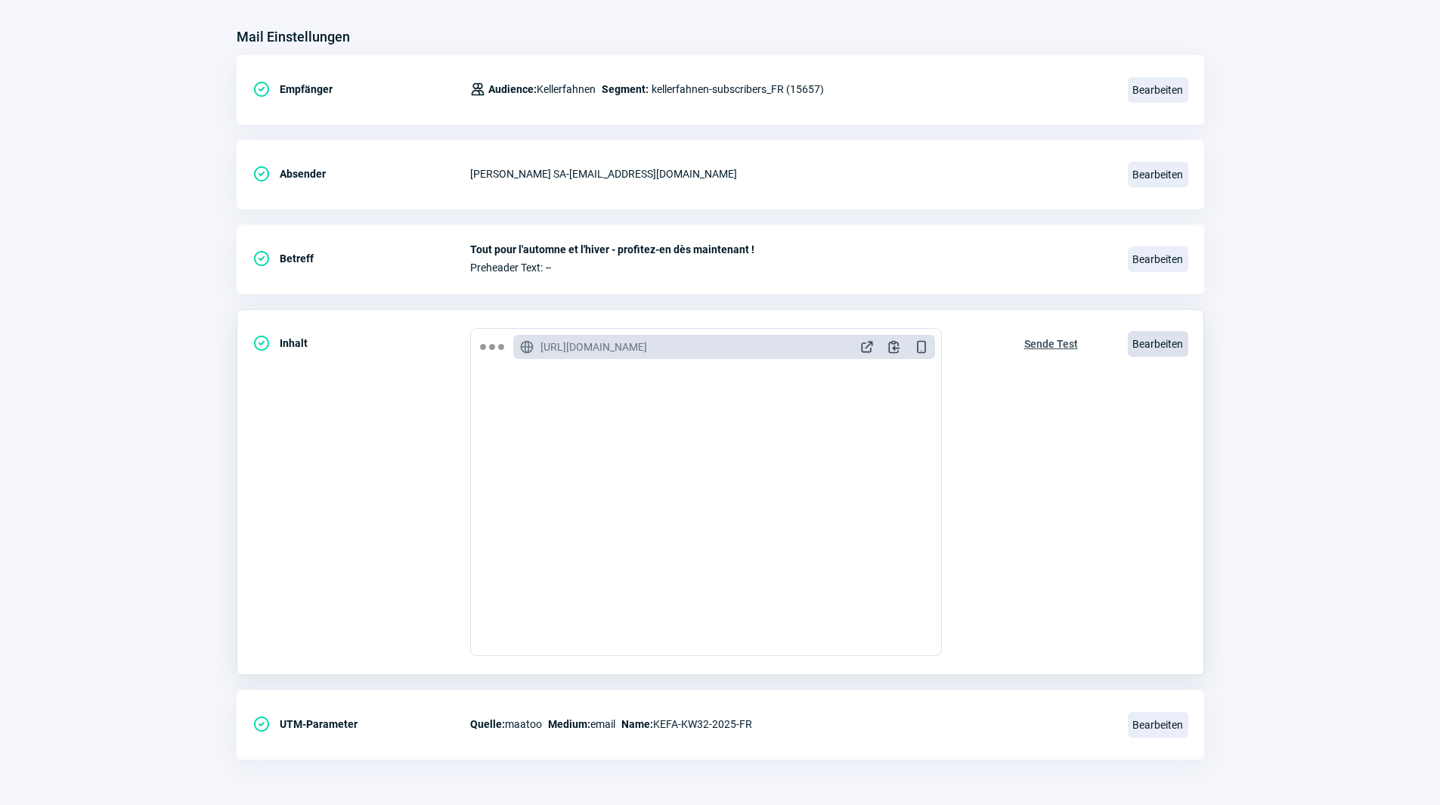
click at [1172, 347] on span "Bearbeiten" at bounding box center [1157, 344] width 60 height 26
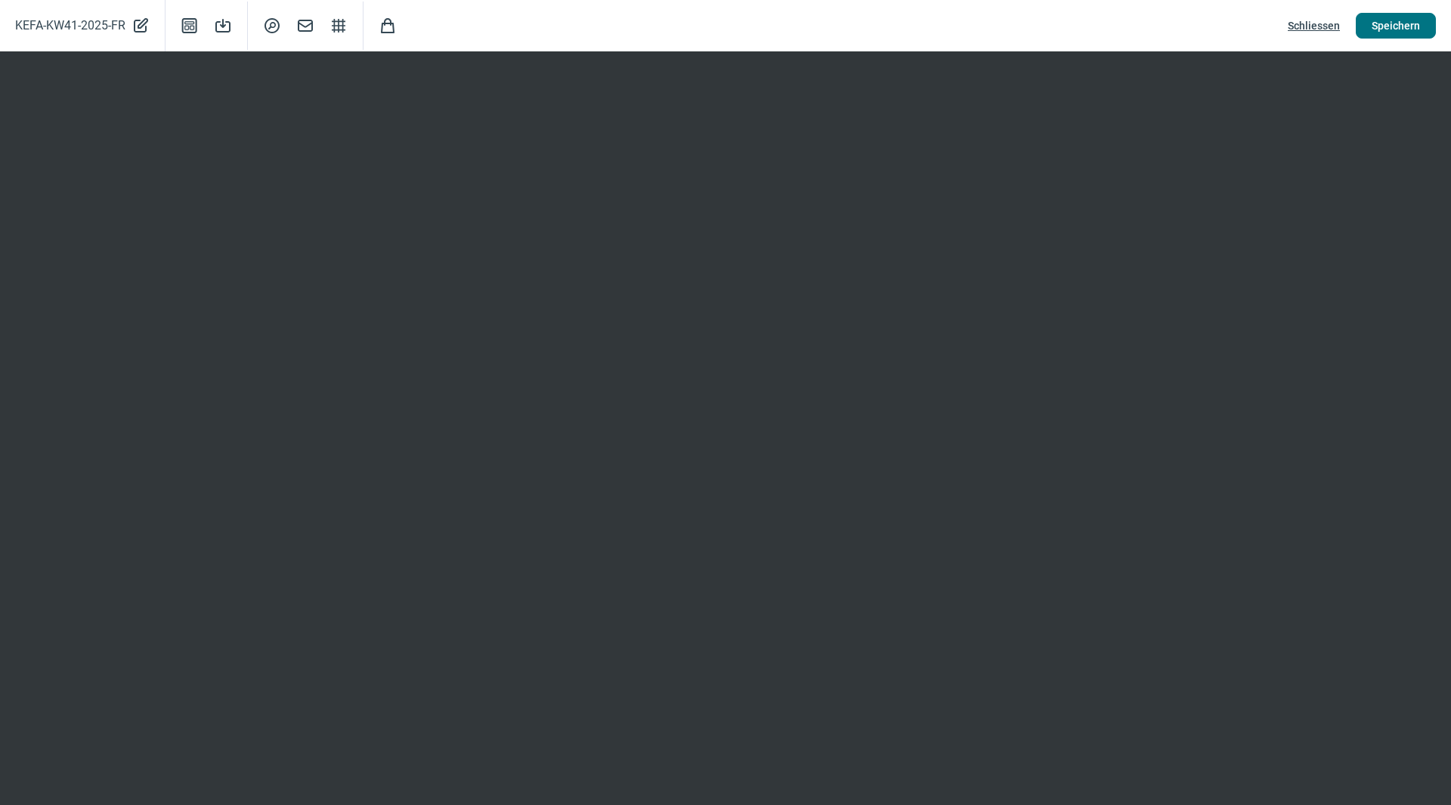
click at [1393, 22] on span "Speichern" at bounding box center [1396, 26] width 48 height 24
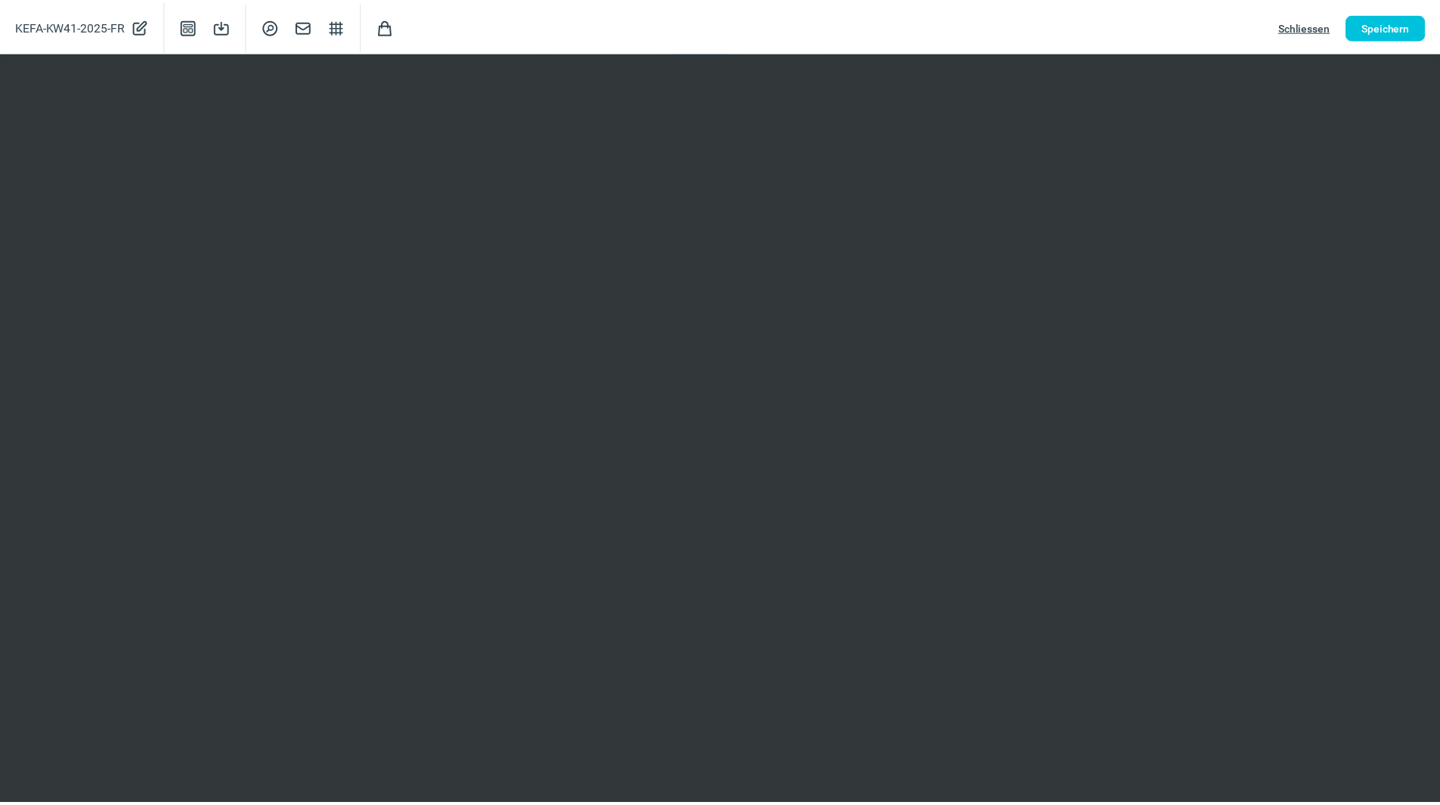
scroll to position [0, 0]
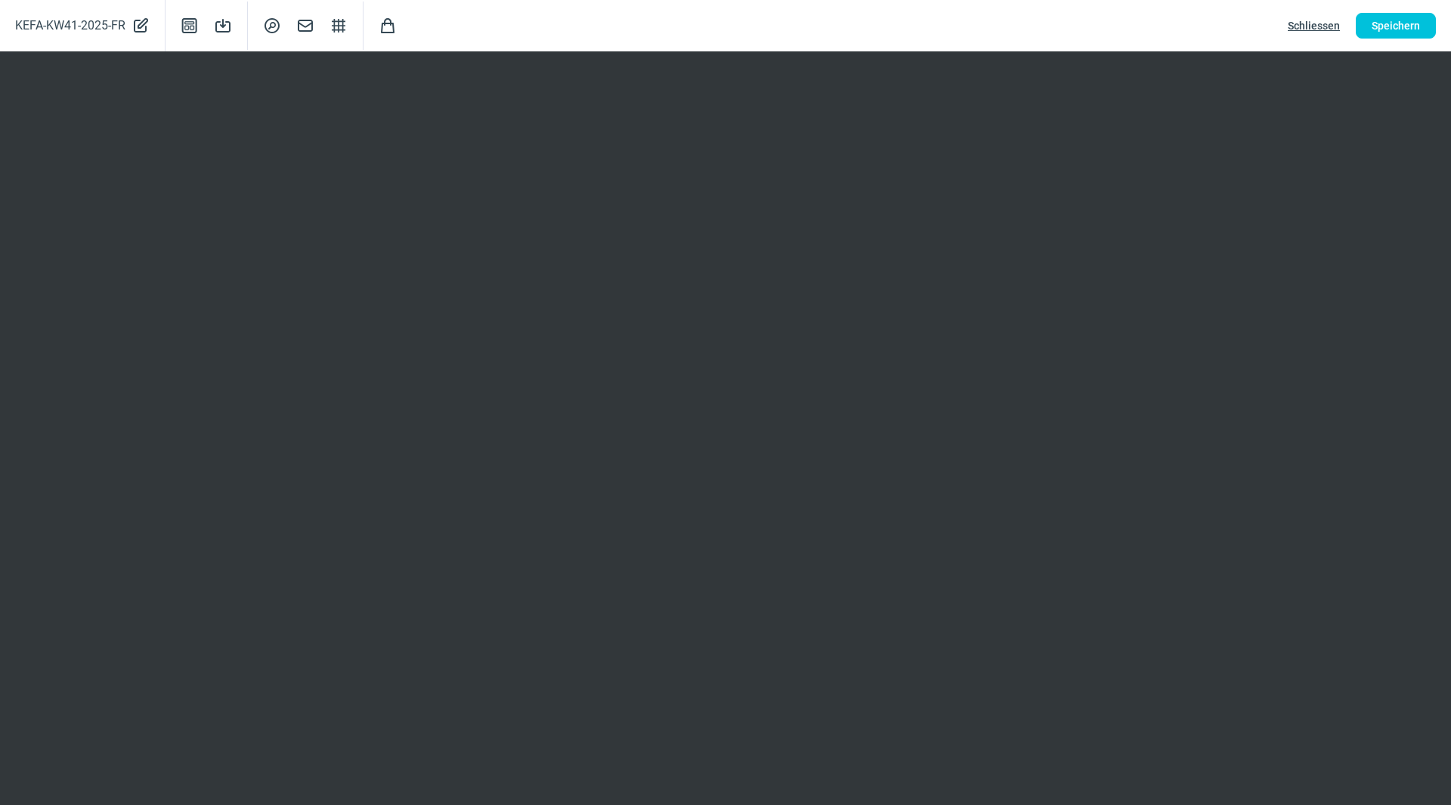
click at [1307, 25] on span "Schliessen" at bounding box center [1314, 26] width 52 height 24
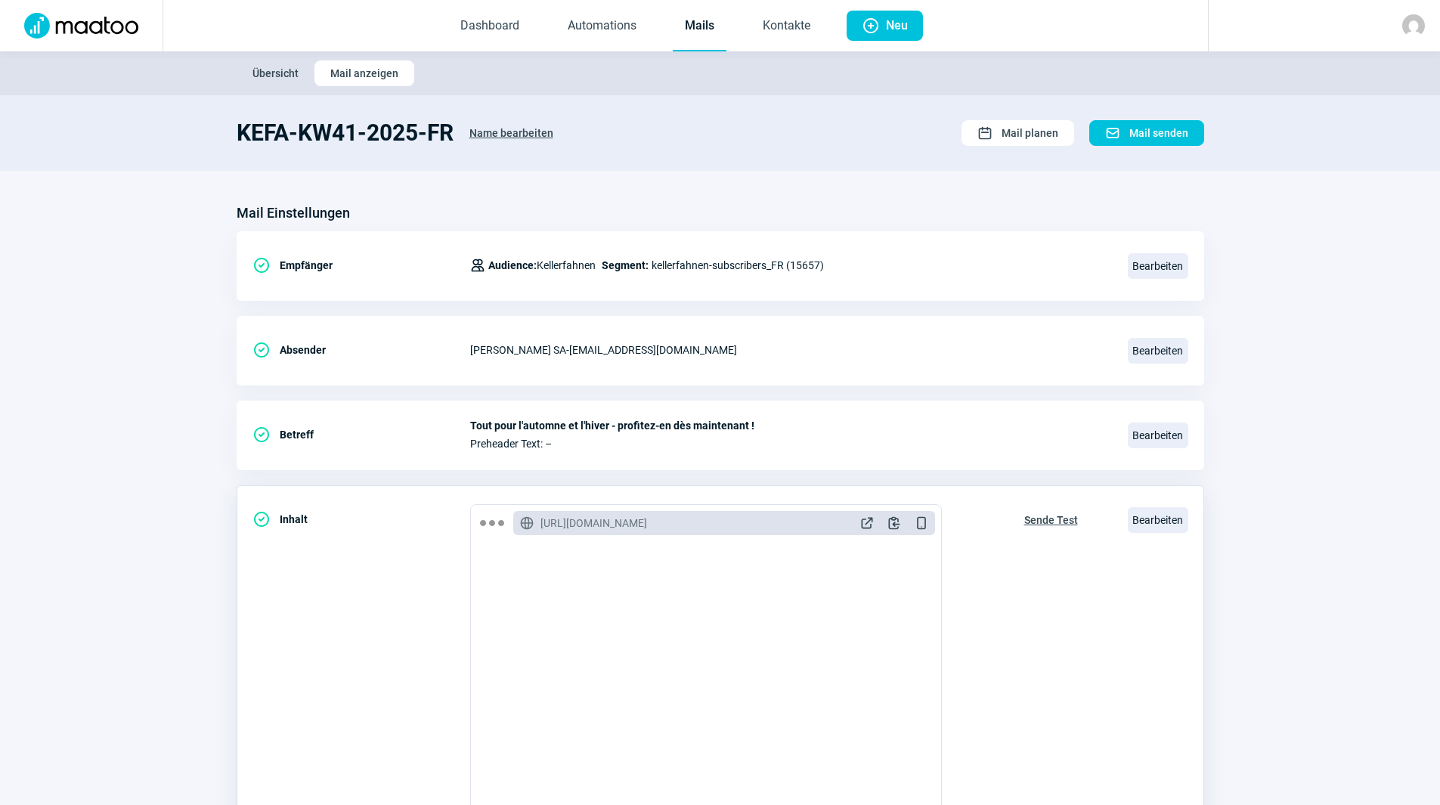
click at [1044, 523] on span "Sende Test" at bounding box center [1051, 520] width 54 height 24
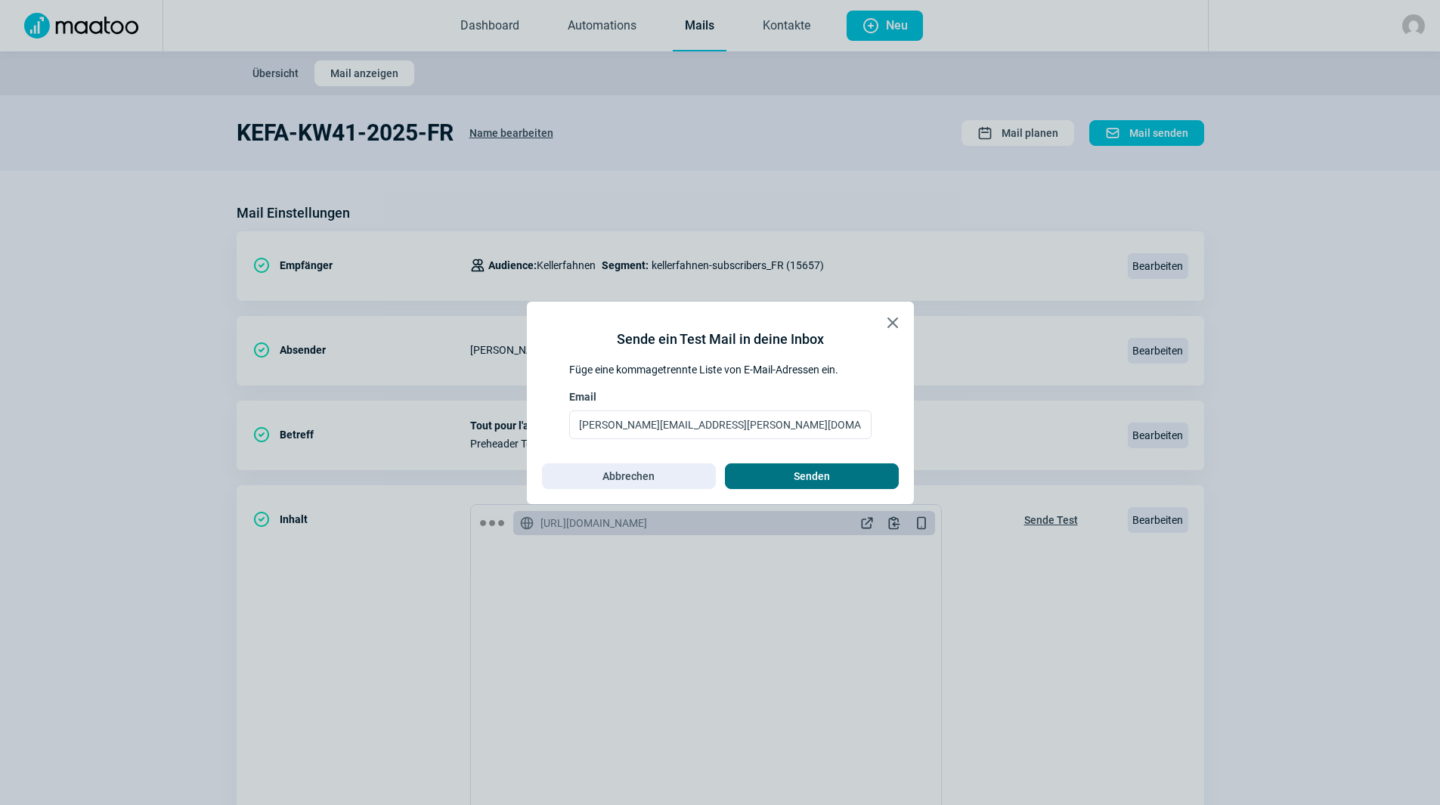
click at [818, 478] on span "Senden" at bounding box center [811, 476] width 36 height 24
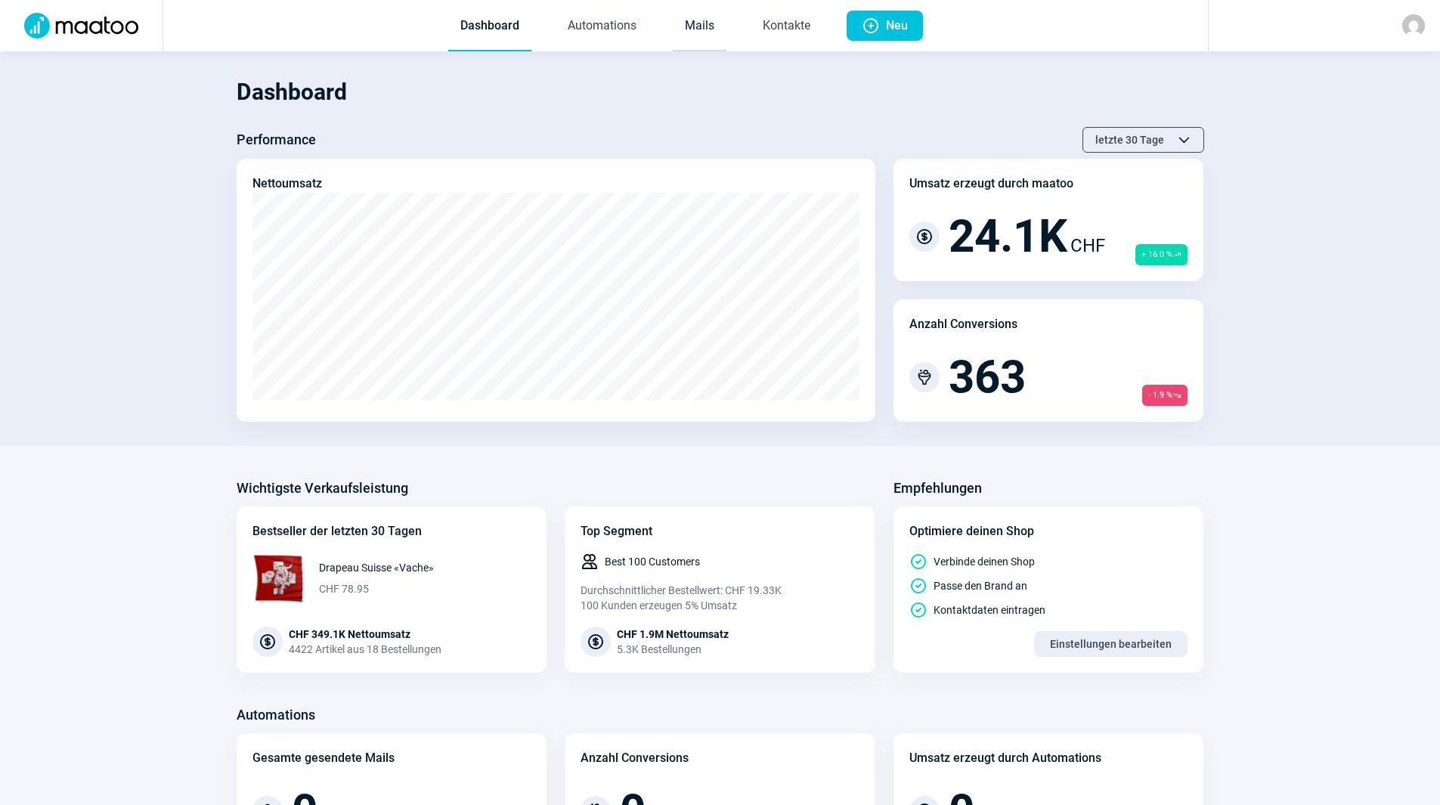
click at [688, 27] on link "Mails" at bounding box center [700, 27] width 54 height 50
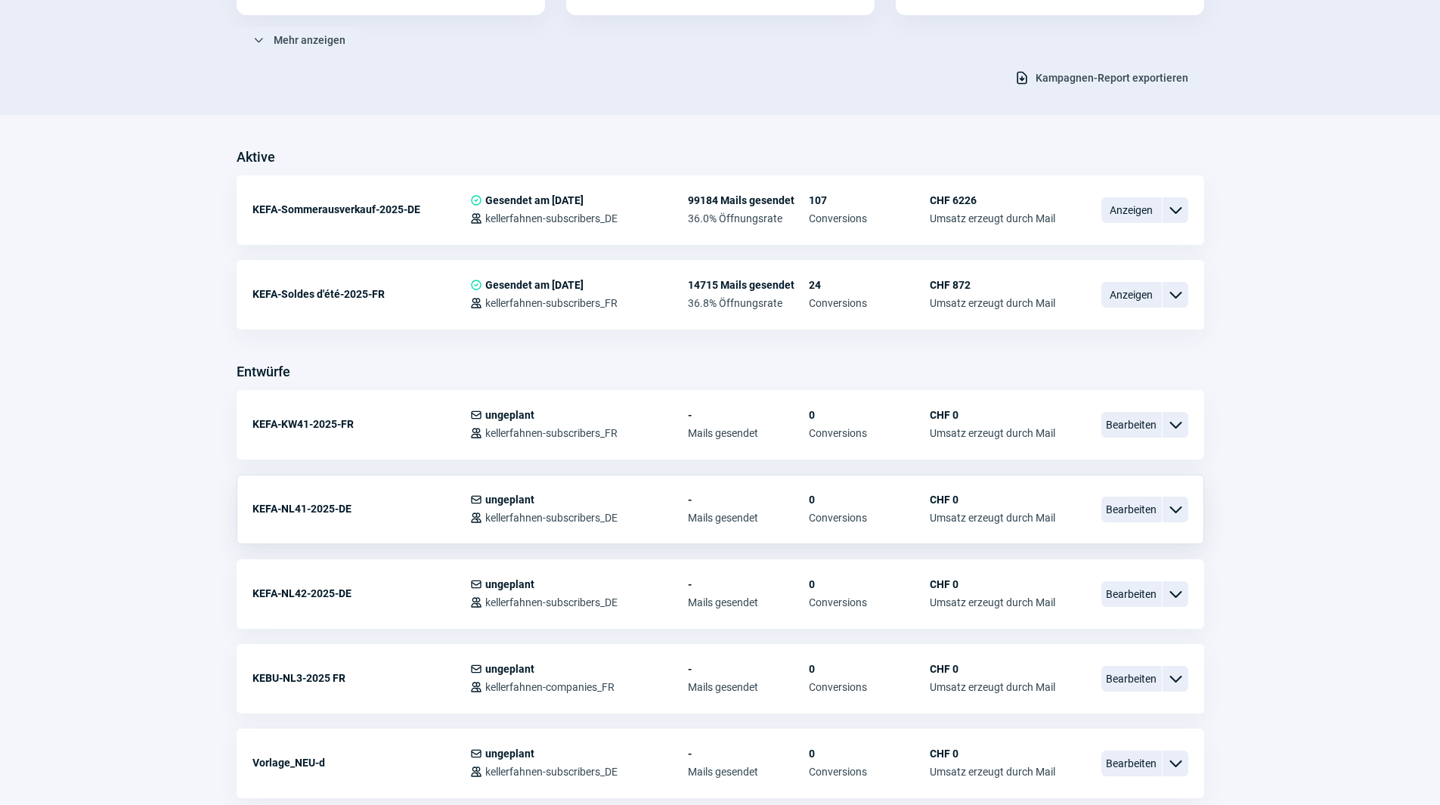
scroll to position [302, 0]
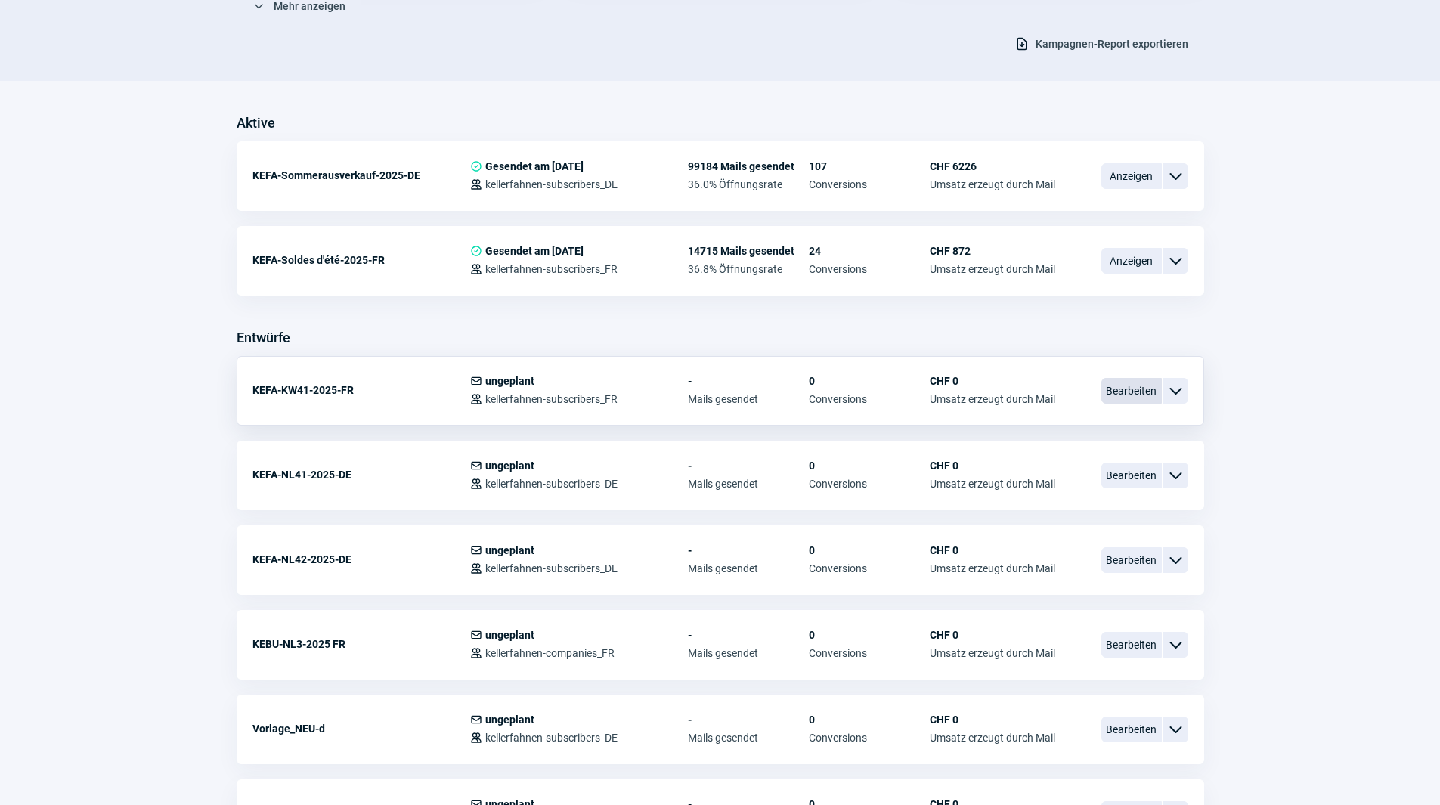
click at [1133, 387] on span "Bearbeiten" at bounding box center [1131, 391] width 60 height 26
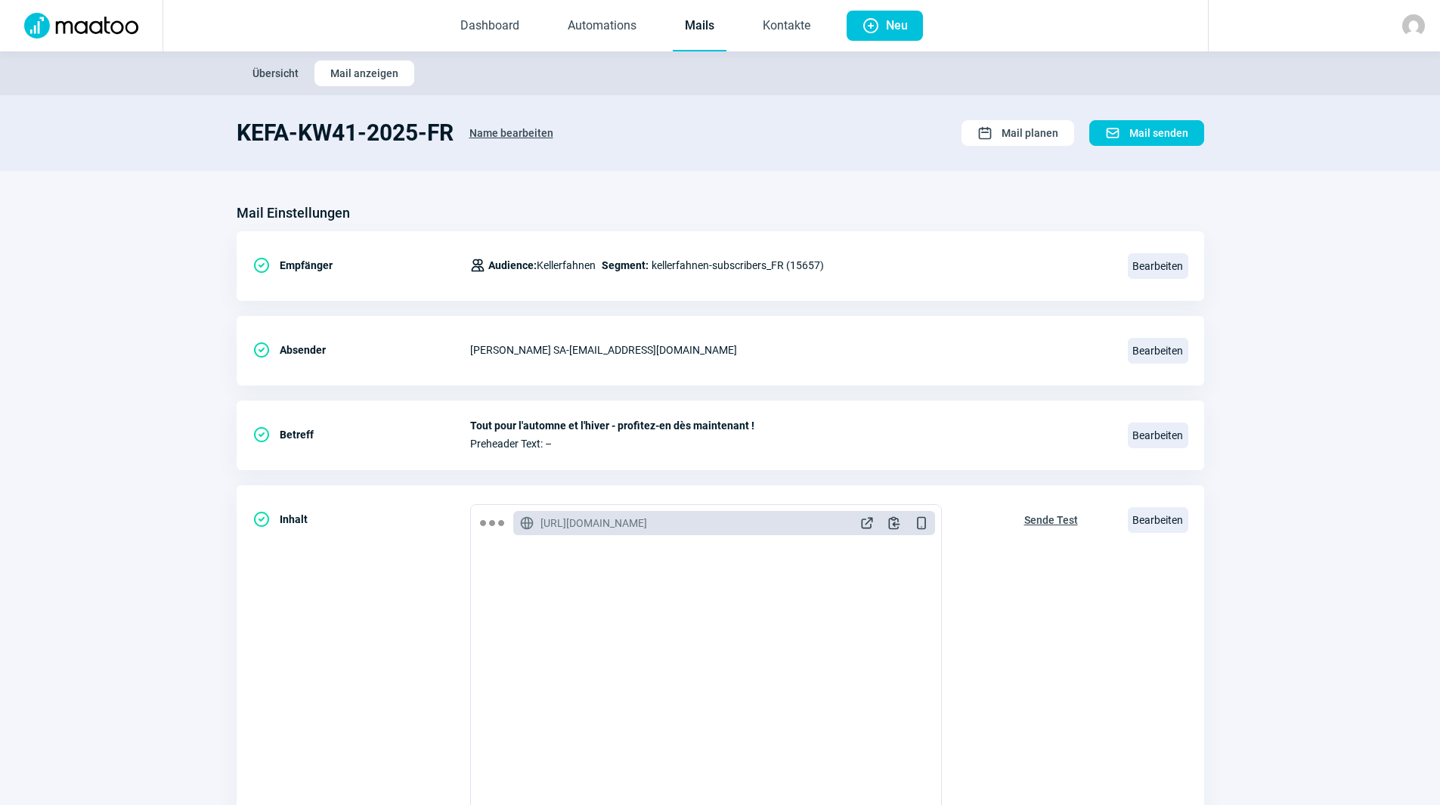
click at [694, 32] on link "Mails" at bounding box center [700, 27] width 54 height 50
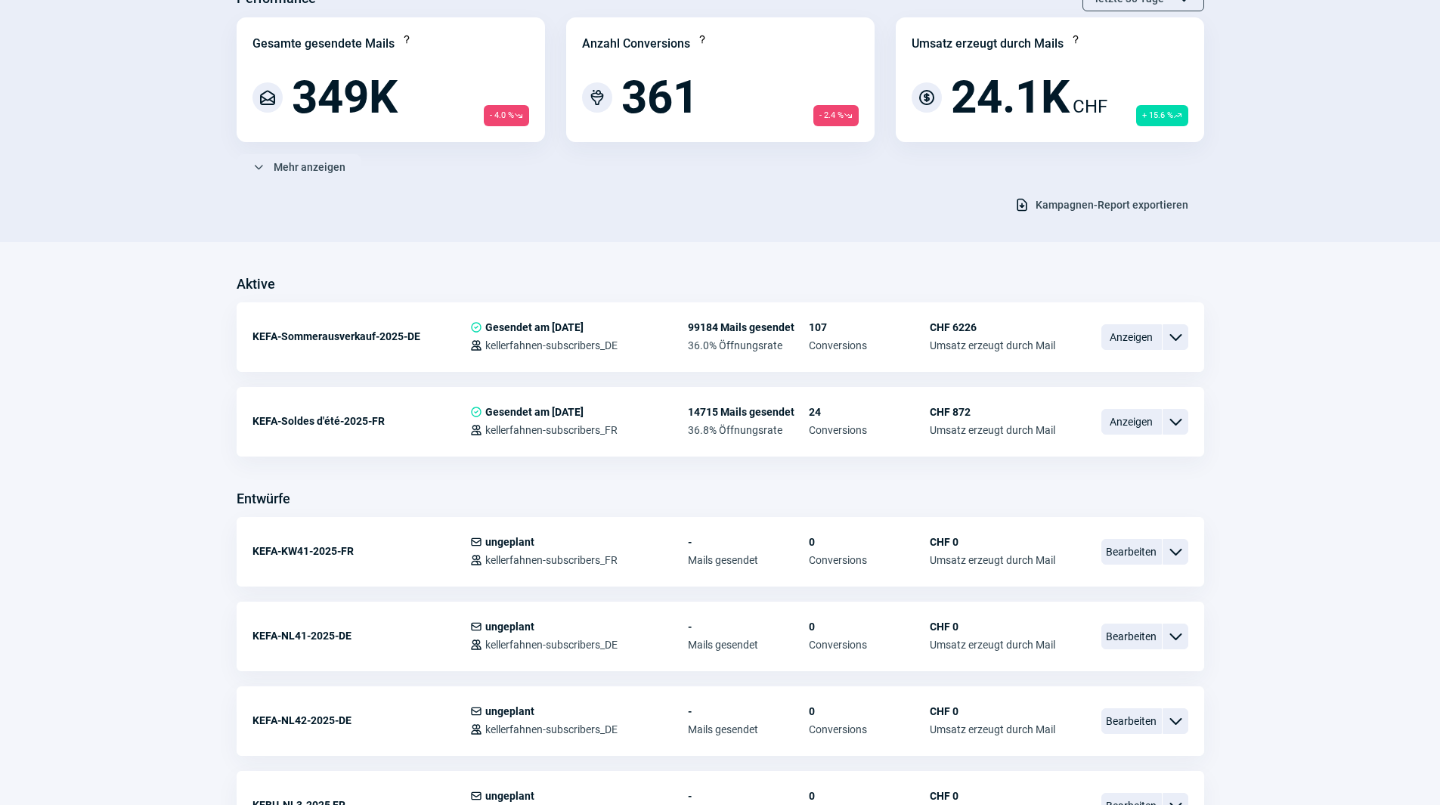
scroll to position [151, 0]
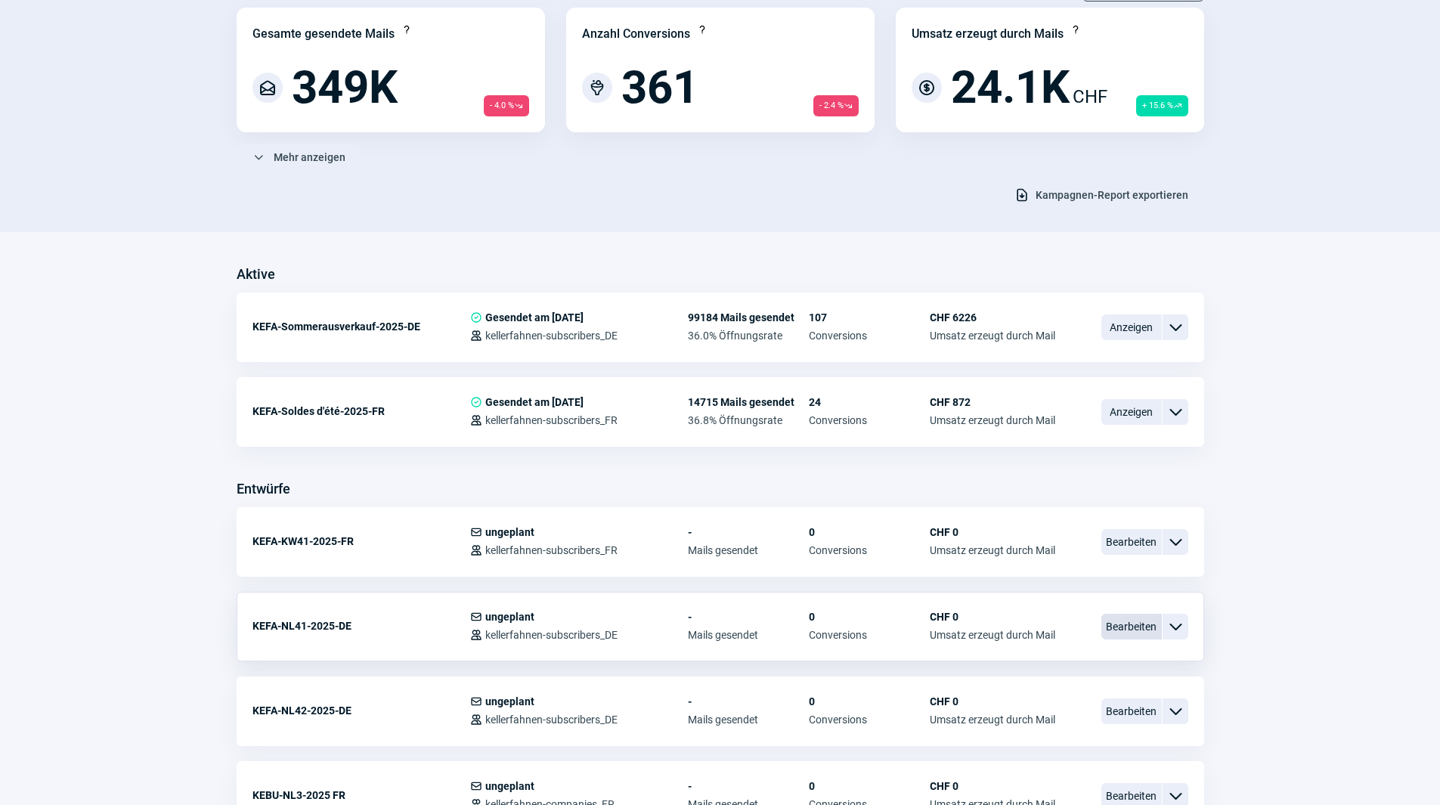
click at [1136, 620] on span "Bearbeiten" at bounding box center [1131, 627] width 60 height 26
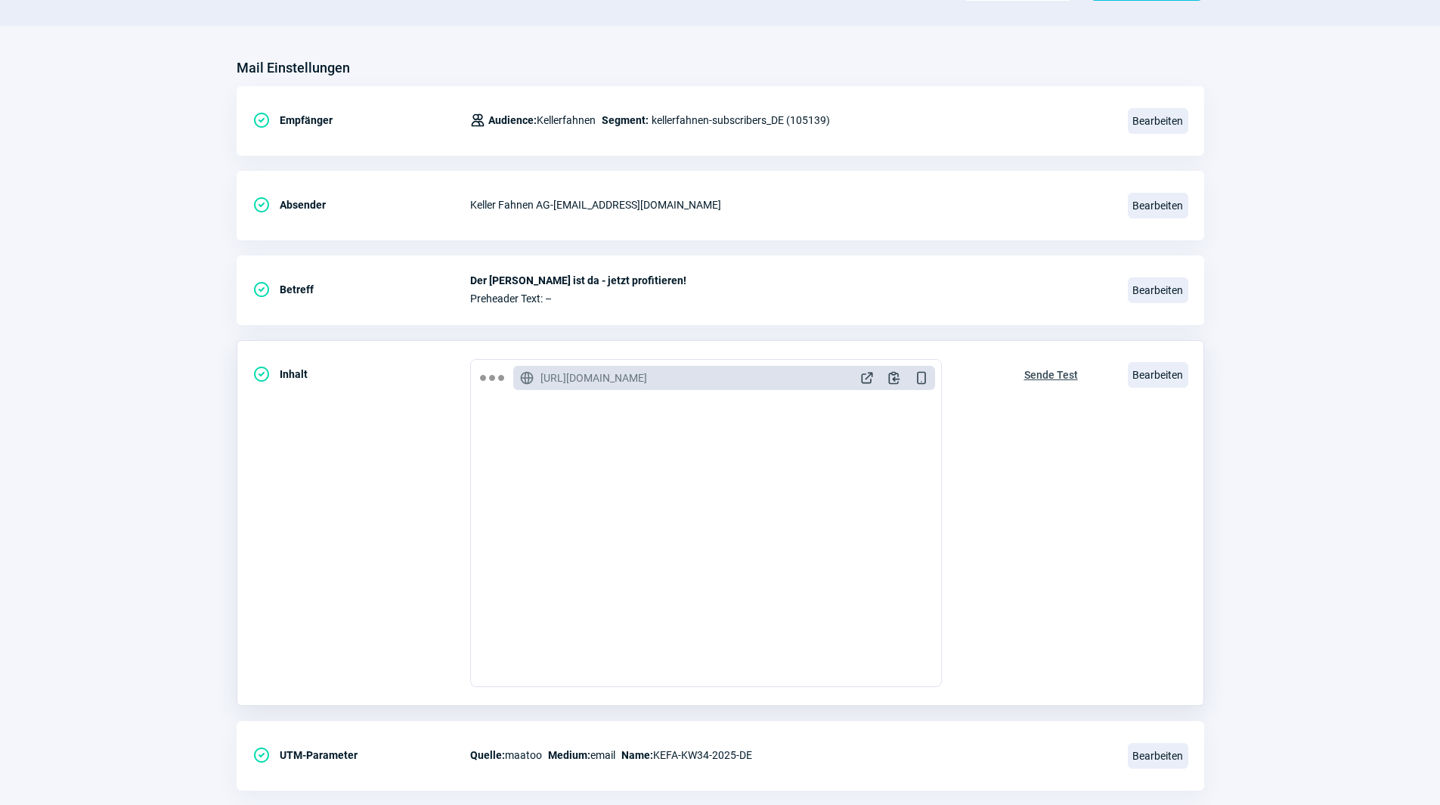
scroll to position [151, 0]
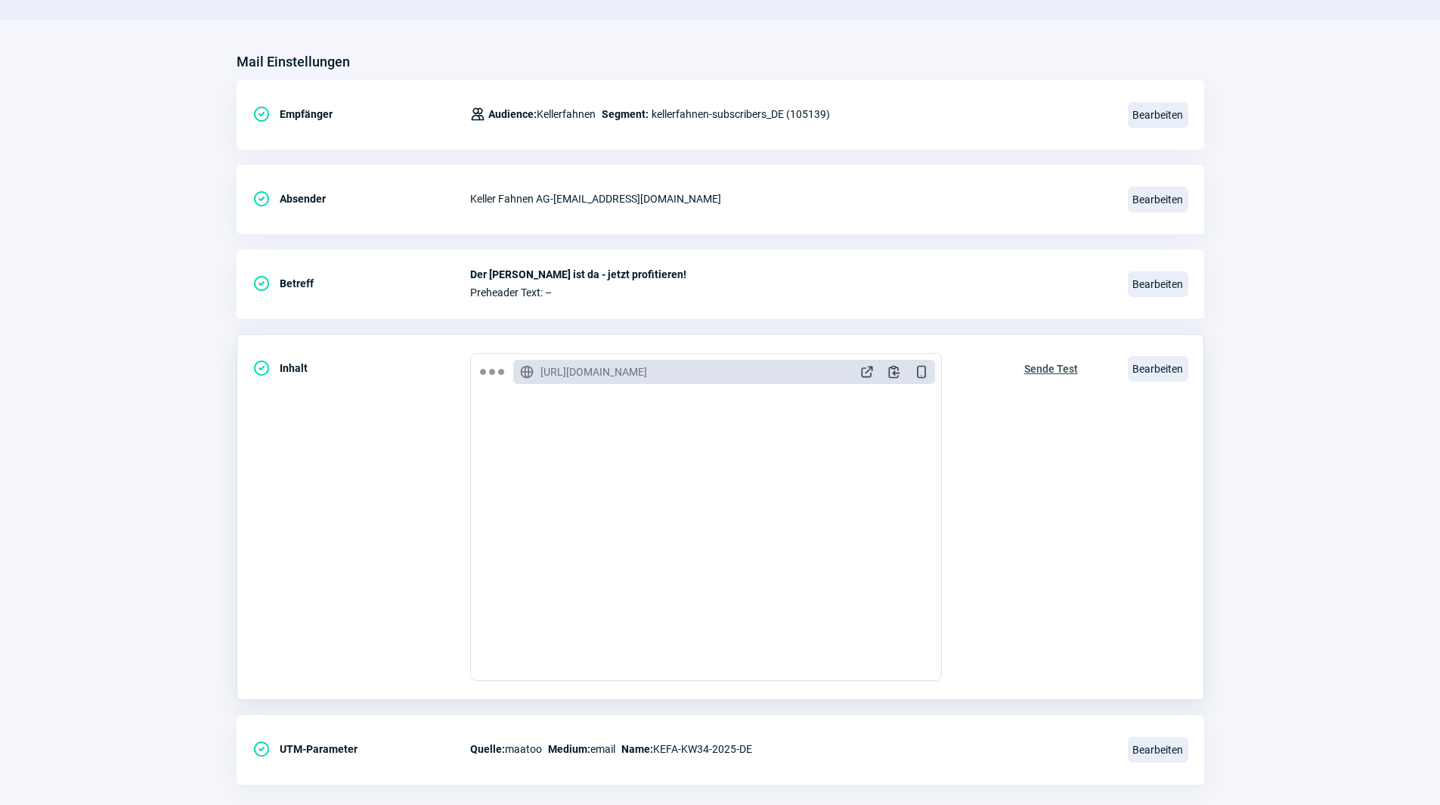
click at [1072, 370] on span "Sende Test" at bounding box center [1051, 369] width 54 height 24
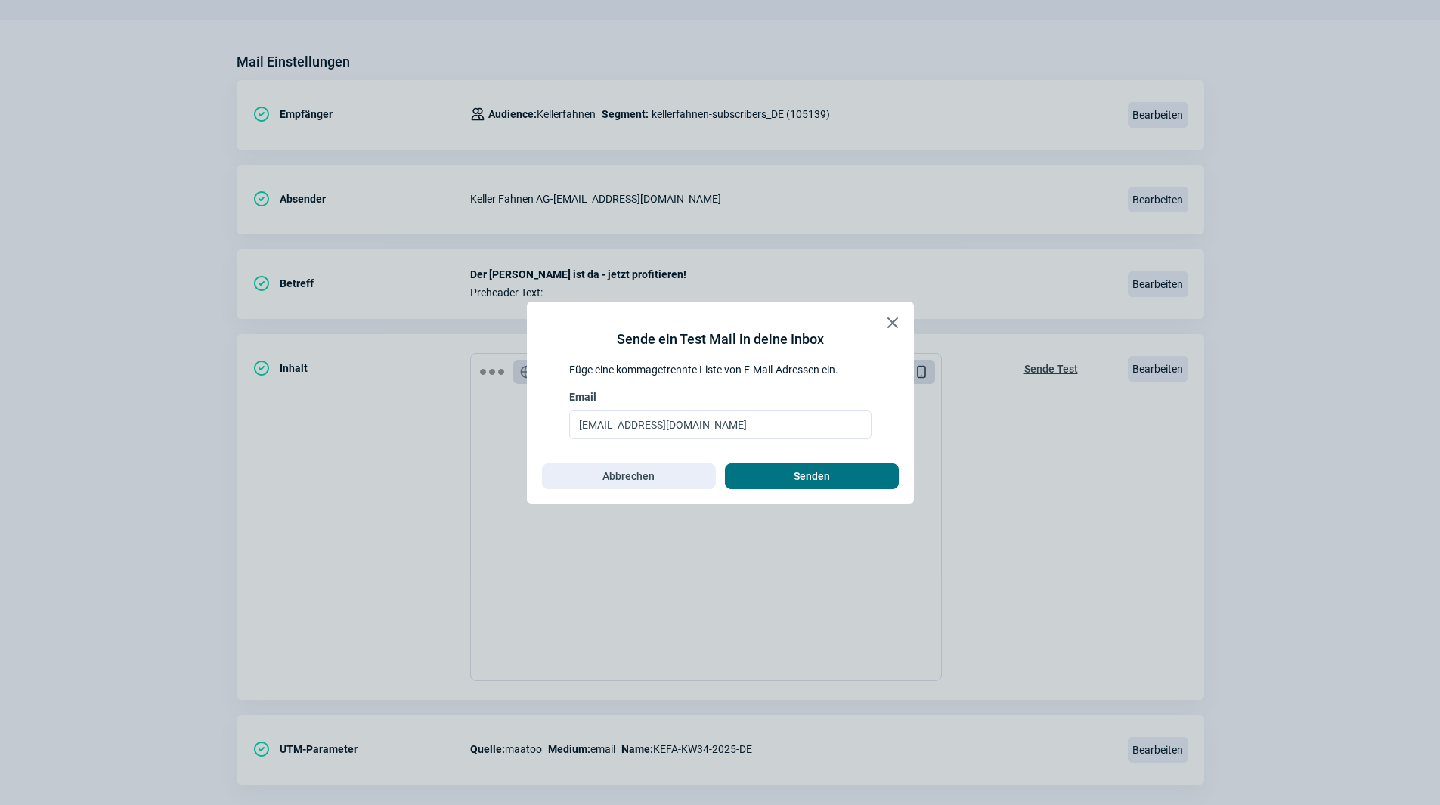
click at [828, 470] on span "Senden" at bounding box center [811, 476] width 36 height 24
